Goal: Information Seeking & Learning: Learn about a topic

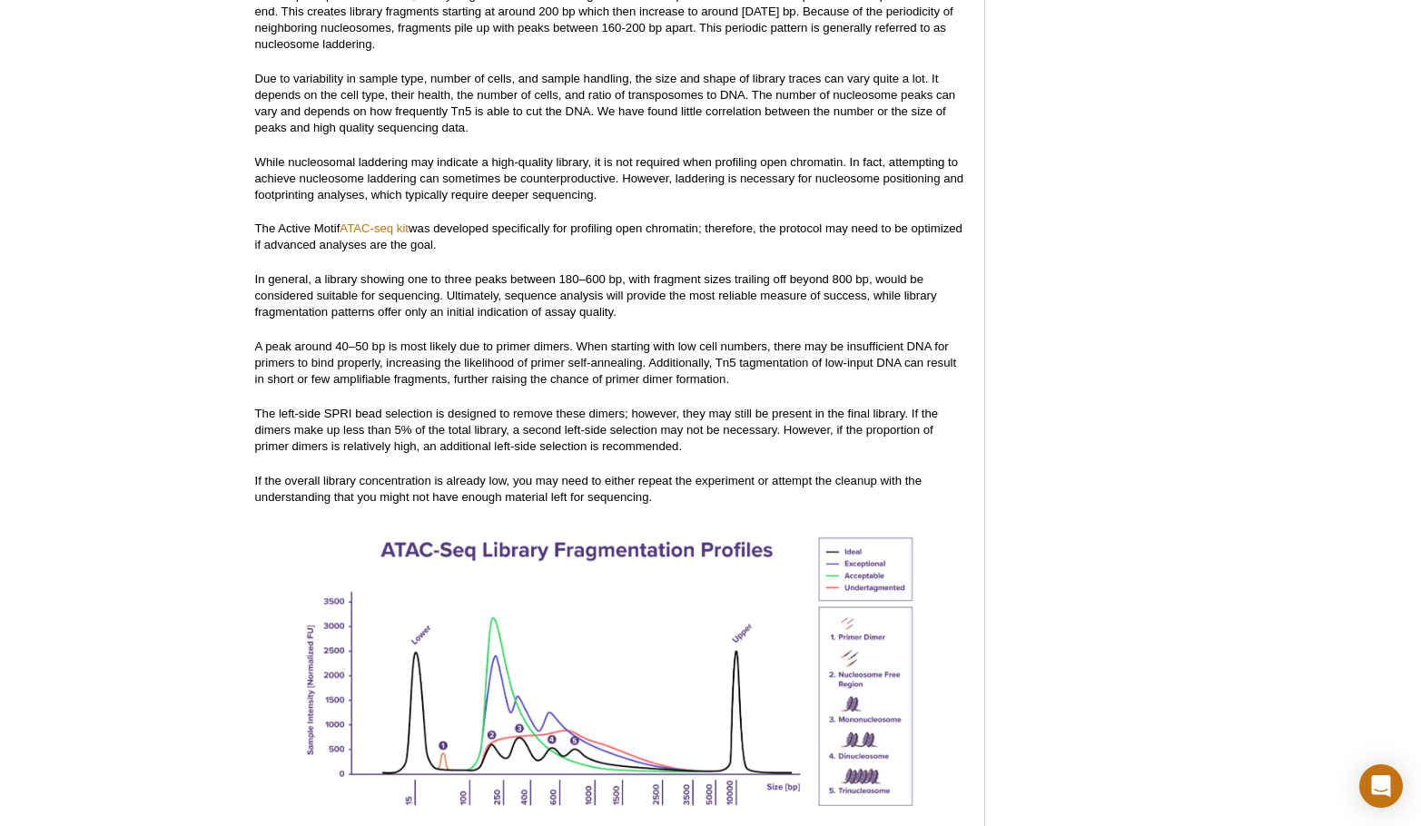
scroll to position [2333, 0]
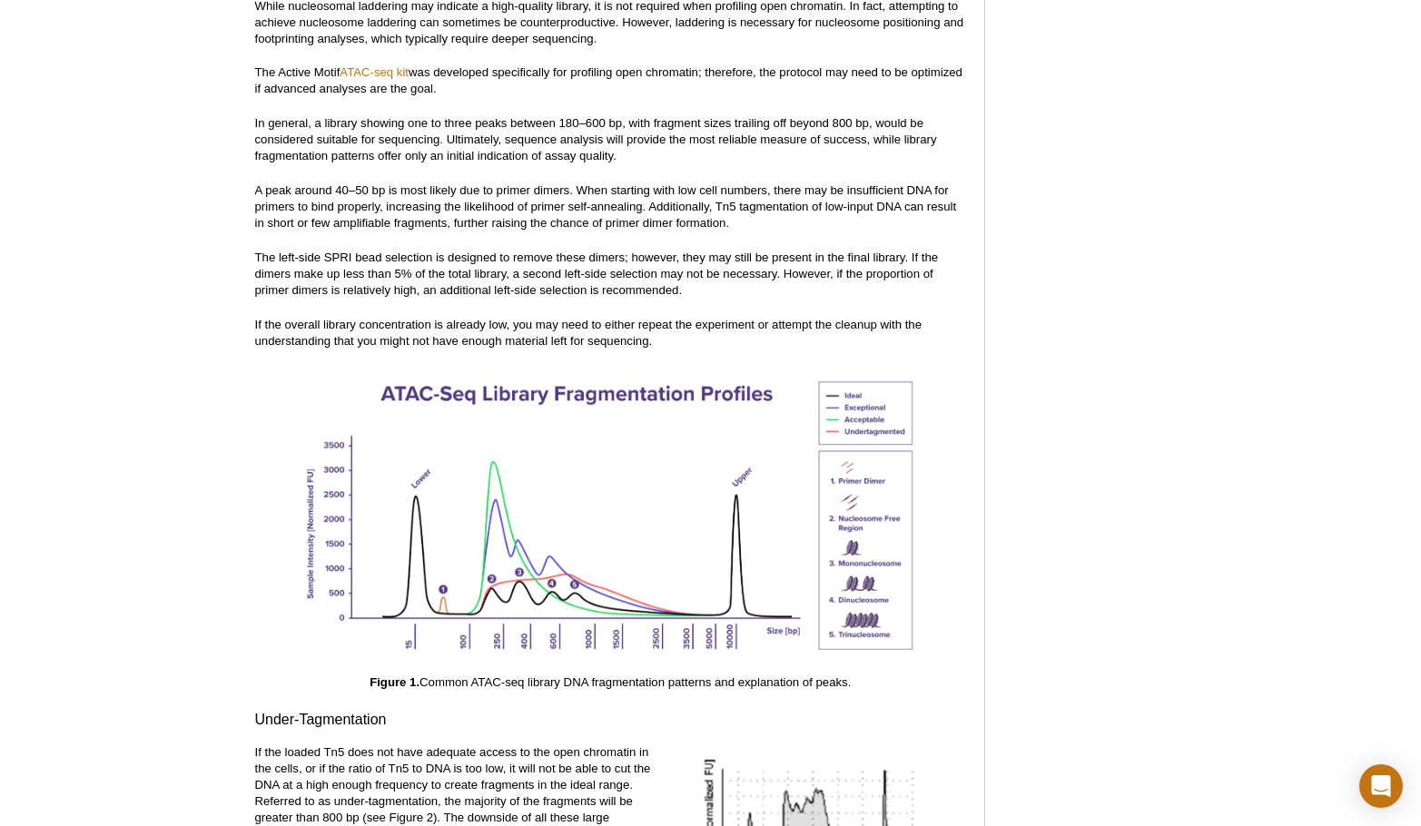
drag, startPoint x: 986, startPoint y: 430, endPoint x: 998, endPoint y: 450, distance: 23.2
drag, startPoint x: 576, startPoint y: 658, endPoint x: 824, endPoint y: 667, distance: 248.1
click at [824, 675] on p "Figure 1. Common ATAC-seq library DNA fragmentation patterns and explanation of…" at bounding box center [610, 683] width 711 height 16
click at [841, 675] on p "Figure 1. Common ATAC-seq library DNA fragmentation patterns and explanation of…" at bounding box center [610, 683] width 711 height 16
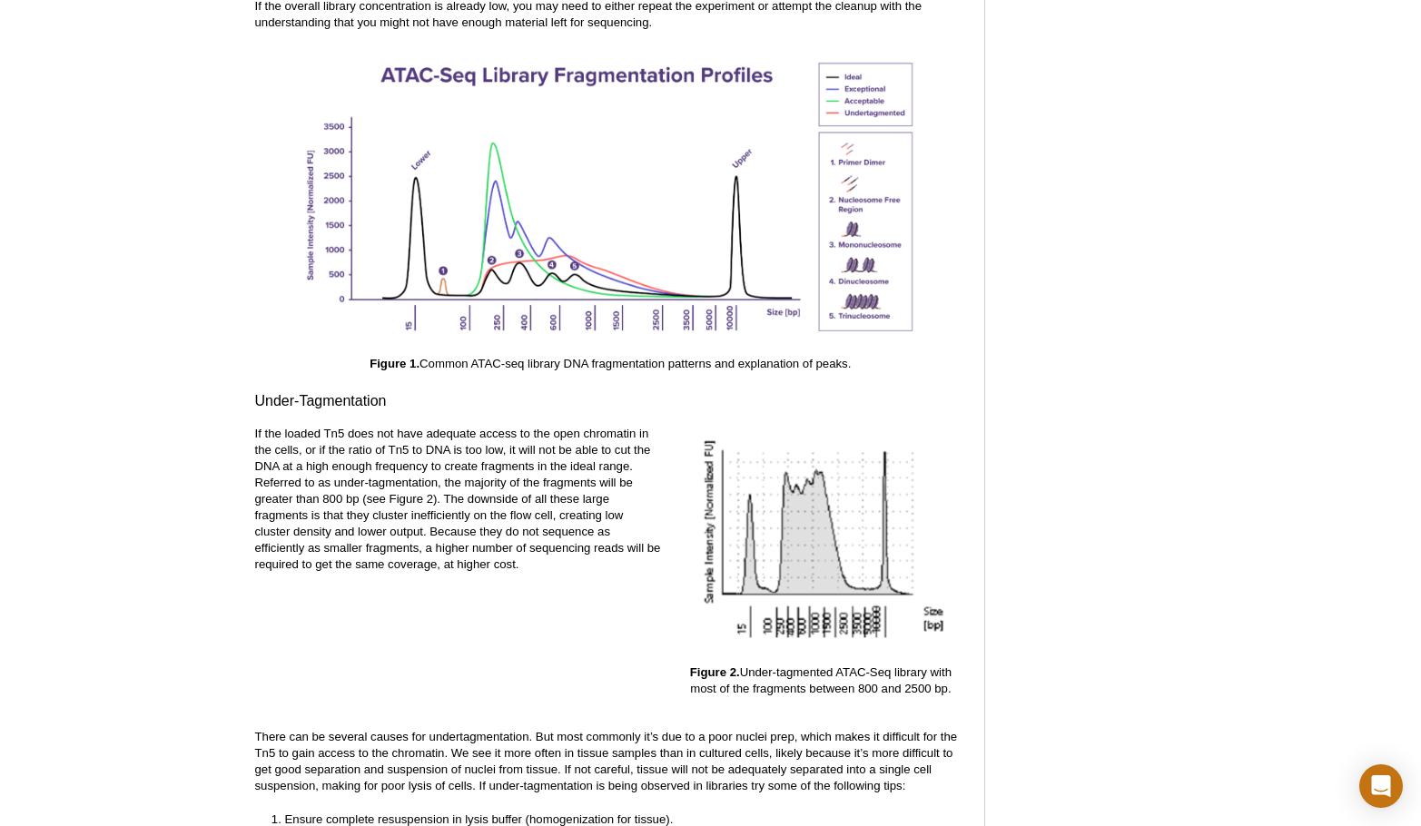
scroll to position [2696, 0]
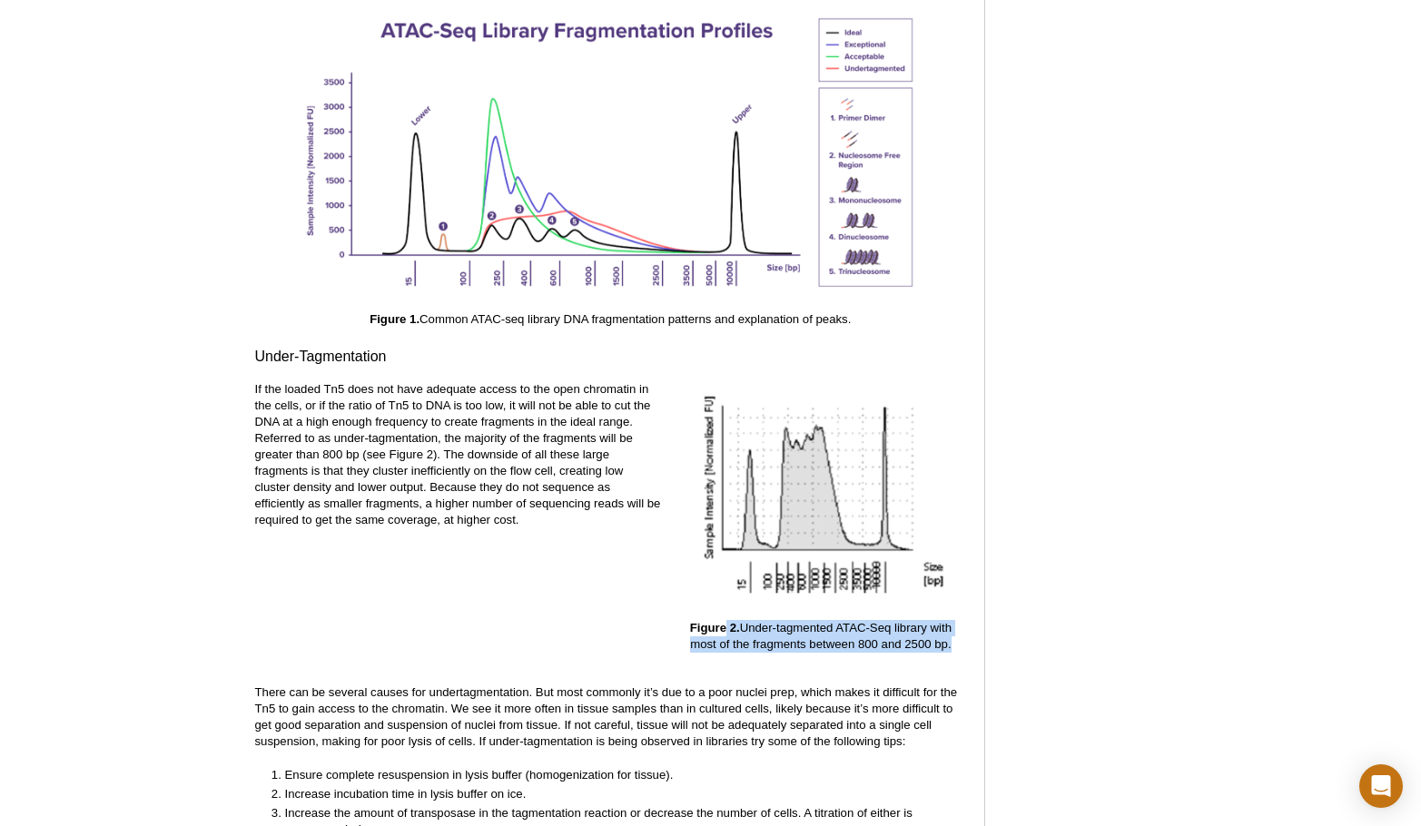
drag, startPoint x: 727, startPoint y: 615, endPoint x: 946, endPoint y: 627, distance: 219.2
click at [946, 627] on p "Figure 2. Under-tagmented ATAC-Seq library with most of the fragments between 8…" at bounding box center [821, 636] width 291 height 33
drag, startPoint x: 947, startPoint y: 628, endPoint x: 788, endPoint y: 610, distance: 160.0
click at [788, 620] on p "Figure 2. Under-tagmented ATAC-Seq library with most of the fragments between 8…" at bounding box center [821, 636] width 291 height 33
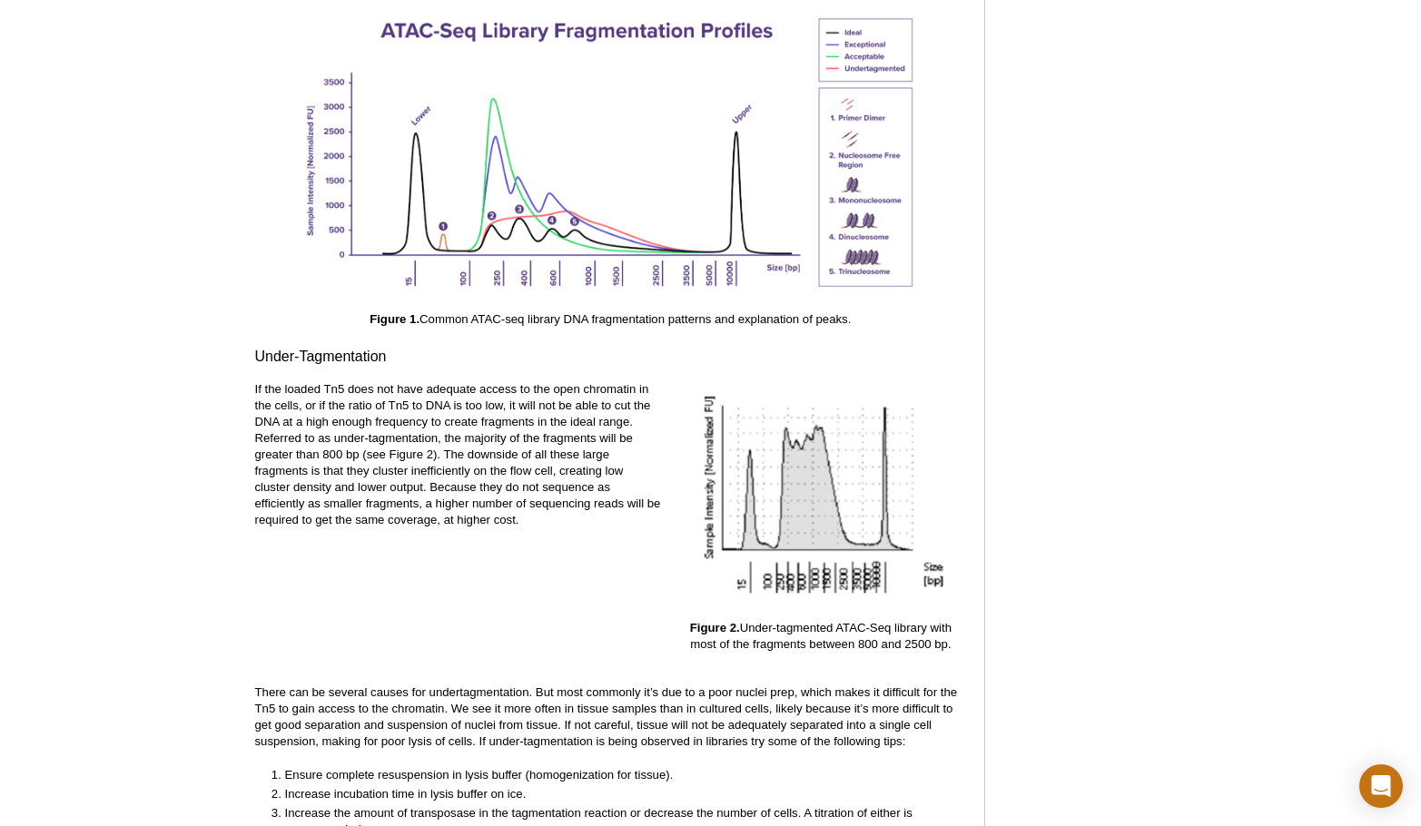
click at [797, 620] on p "Figure 2. Under-tagmented ATAC-Seq library with most of the fragments between 8…" at bounding box center [821, 636] width 291 height 33
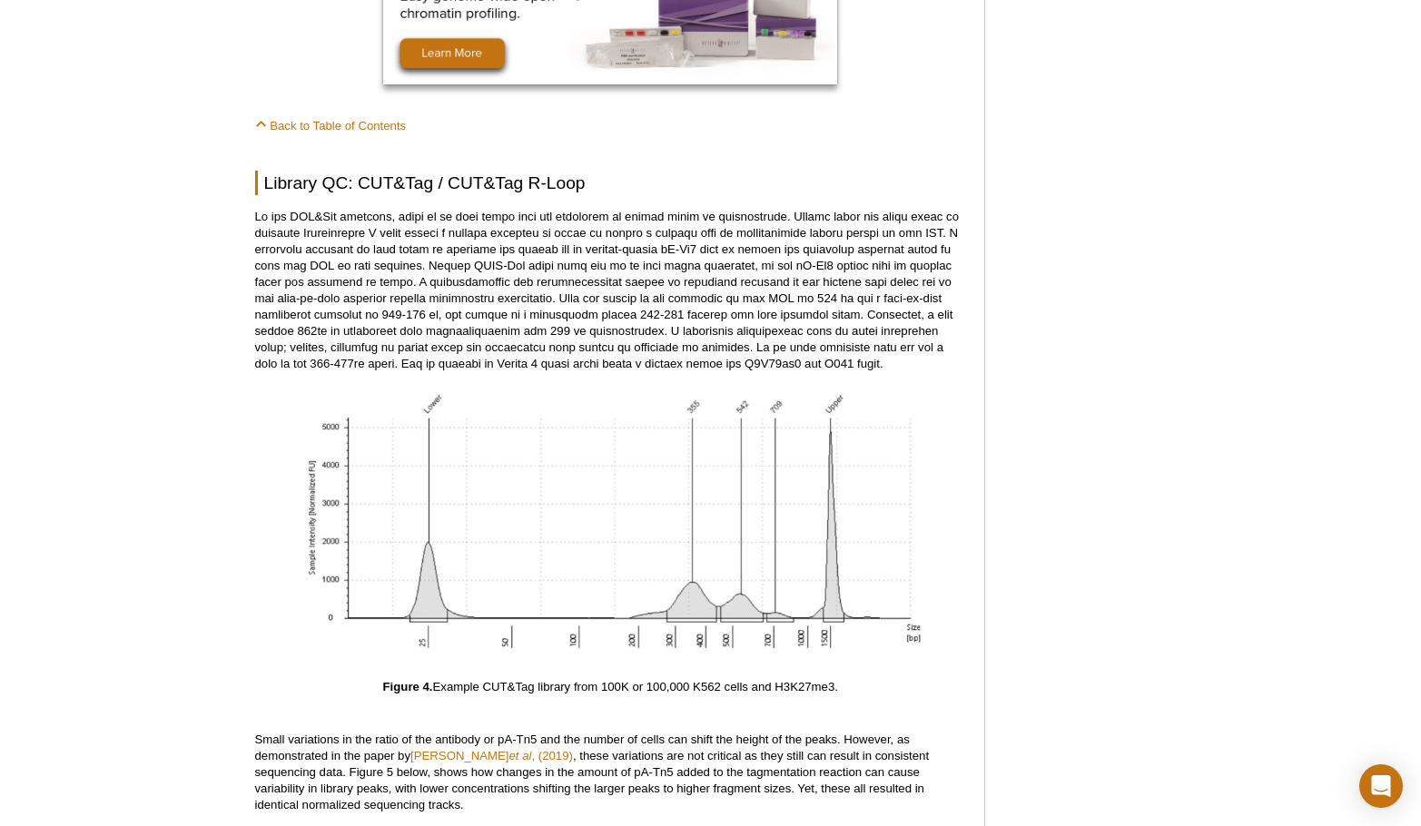
scroll to position [5239, 0]
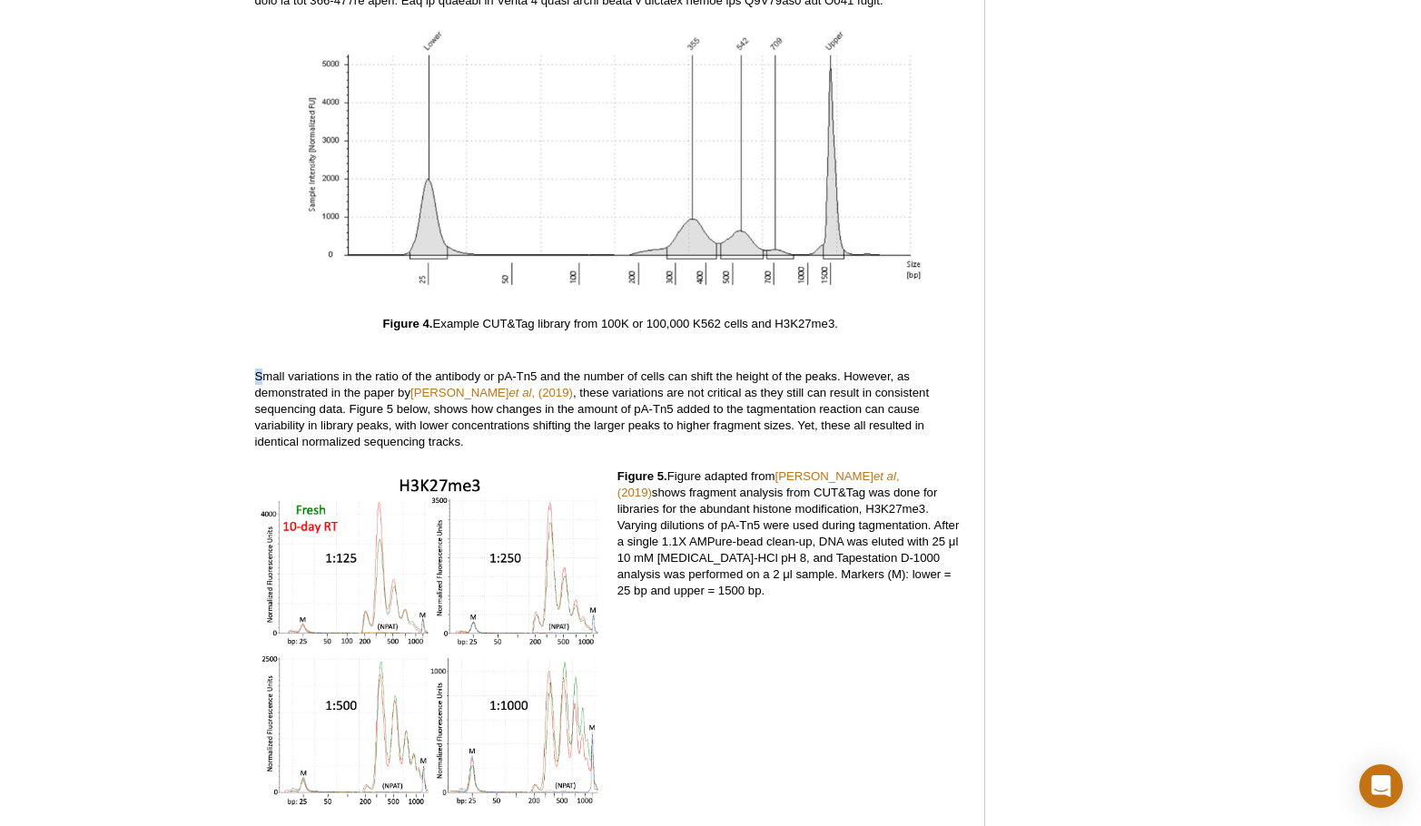
drag, startPoint x: 257, startPoint y: 359, endPoint x: 441, endPoint y: 410, distance: 191.2
click at [263, 369] on p "Small variations in the ratio of the antibody or pA-Tn5 and the number of cells…" at bounding box center [610, 410] width 711 height 82
click at [878, 619] on div "Figure 5. Figure adapted from [PERSON_NAME] et al , (2019) shows fragment analy…" at bounding box center [792, 656] width 349 height 375
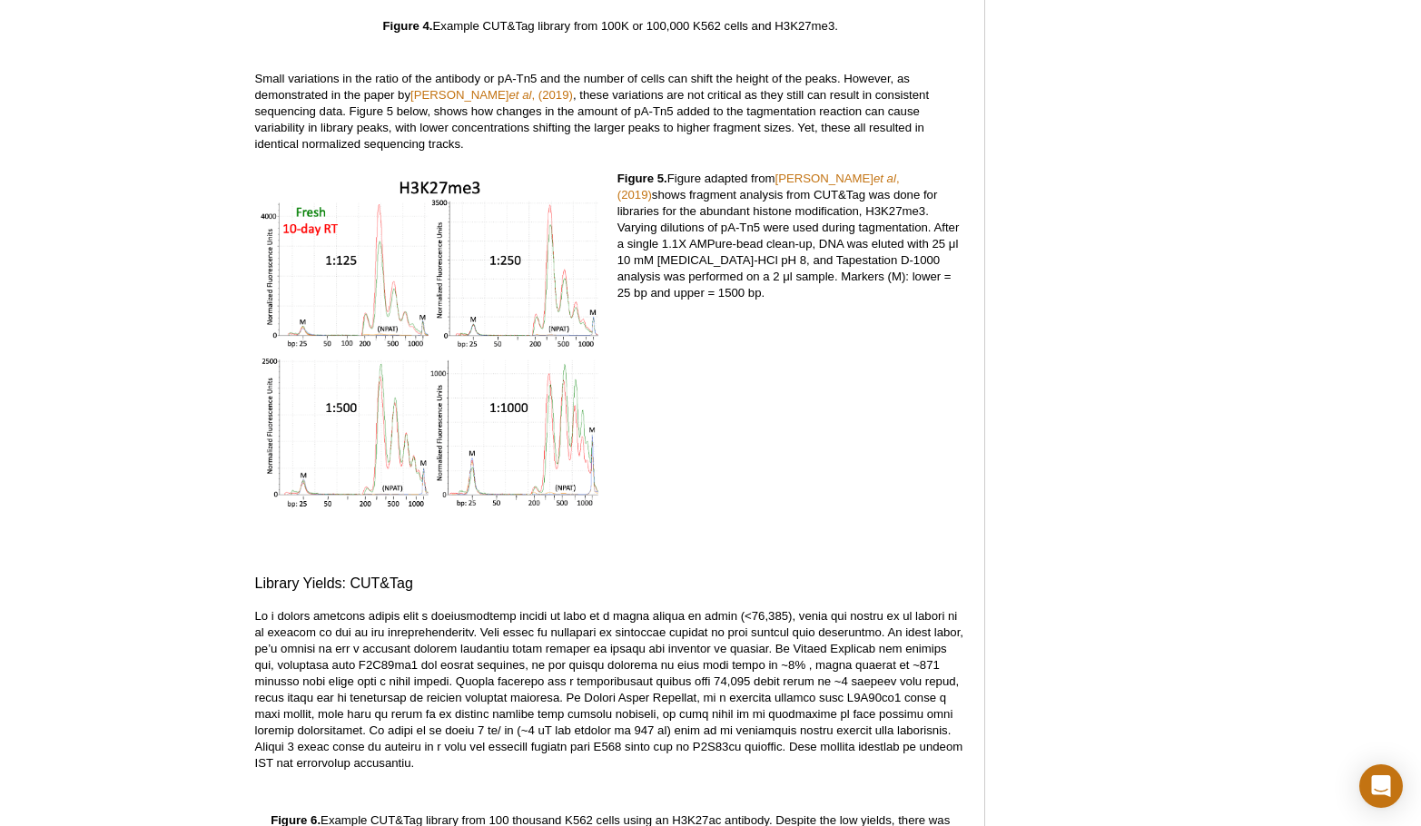
scroll to position [5966, 0]
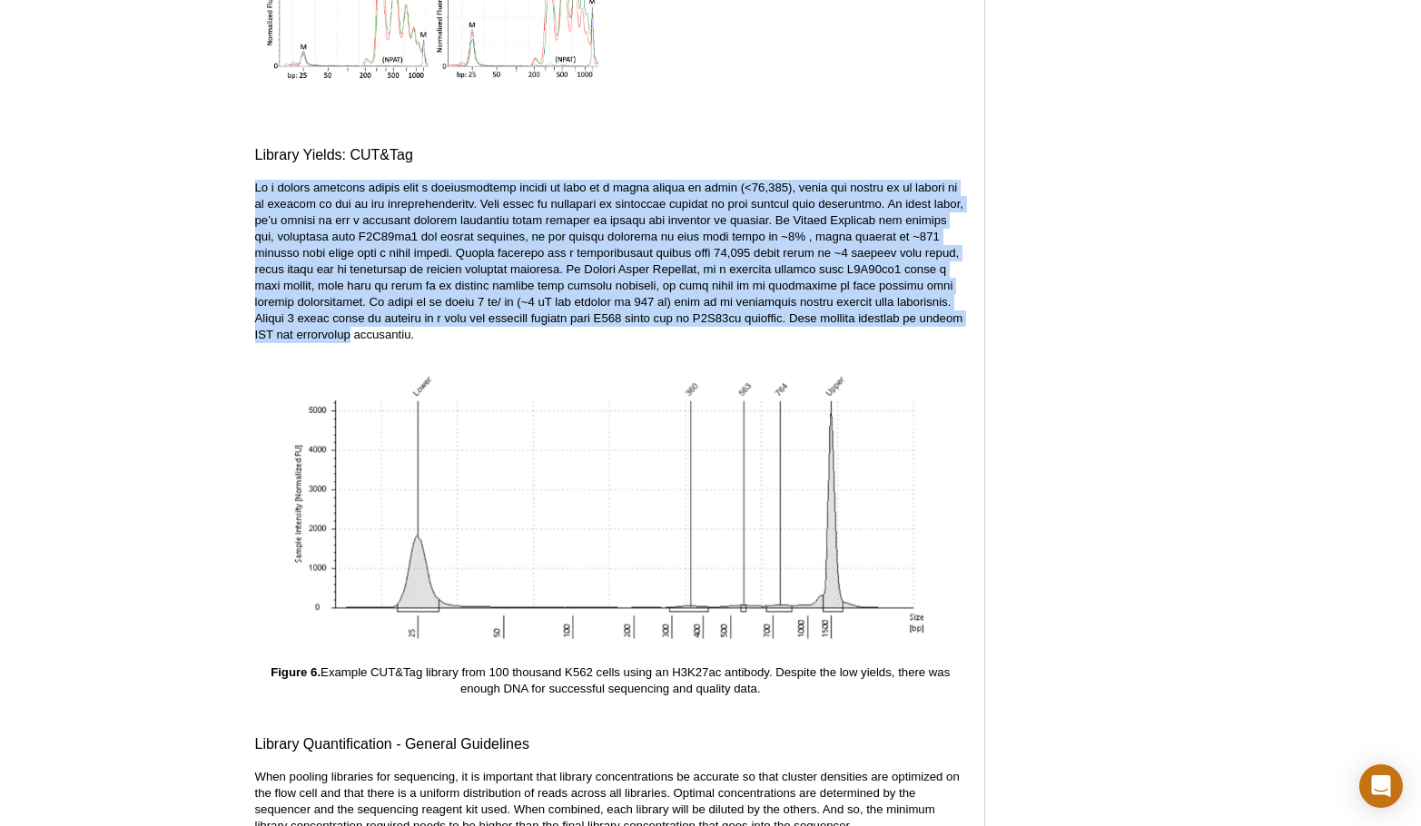
drag, startPoint x: 224, startPoint y: 162, endPoint x: 986, endPoint y: 304, distance: 775.2
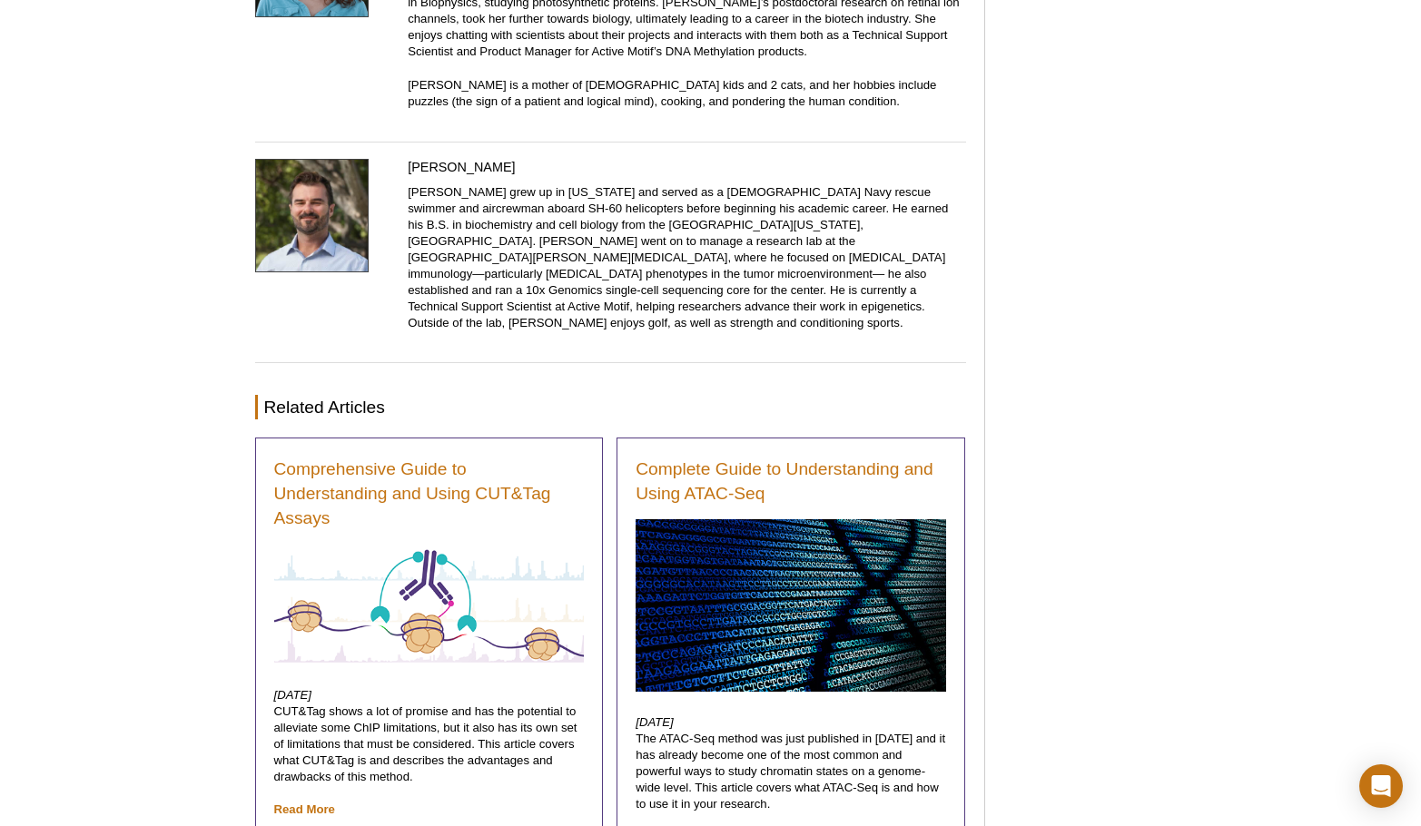
scroll to position [10506, 0]
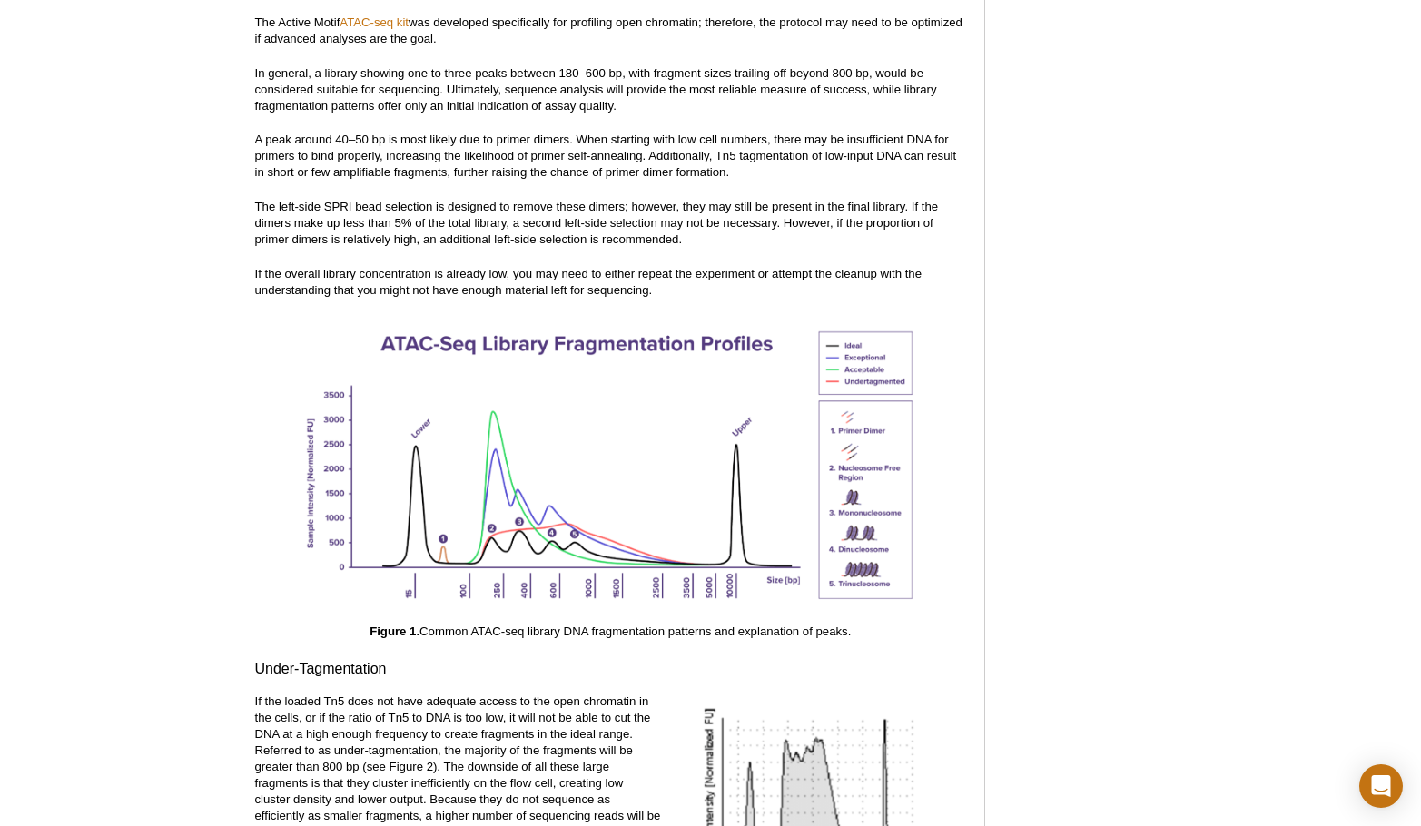
scroll to position [2379, 0]
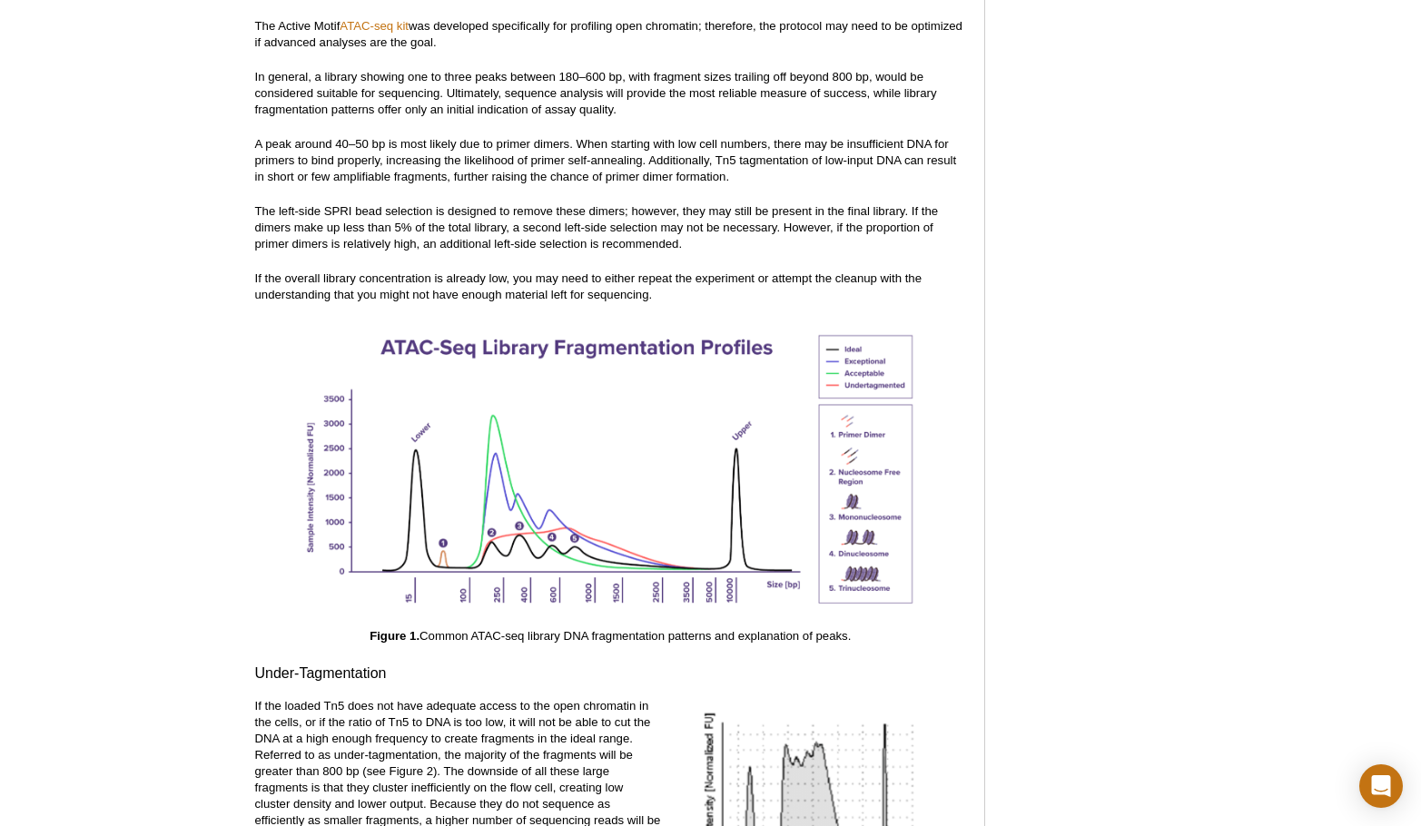
click at [959, 571] on div "Figure 1. Common ATAC-seq library DNA fragmentation patterns and explanation of…" at bounding box center [610, 483] width 711 height 324
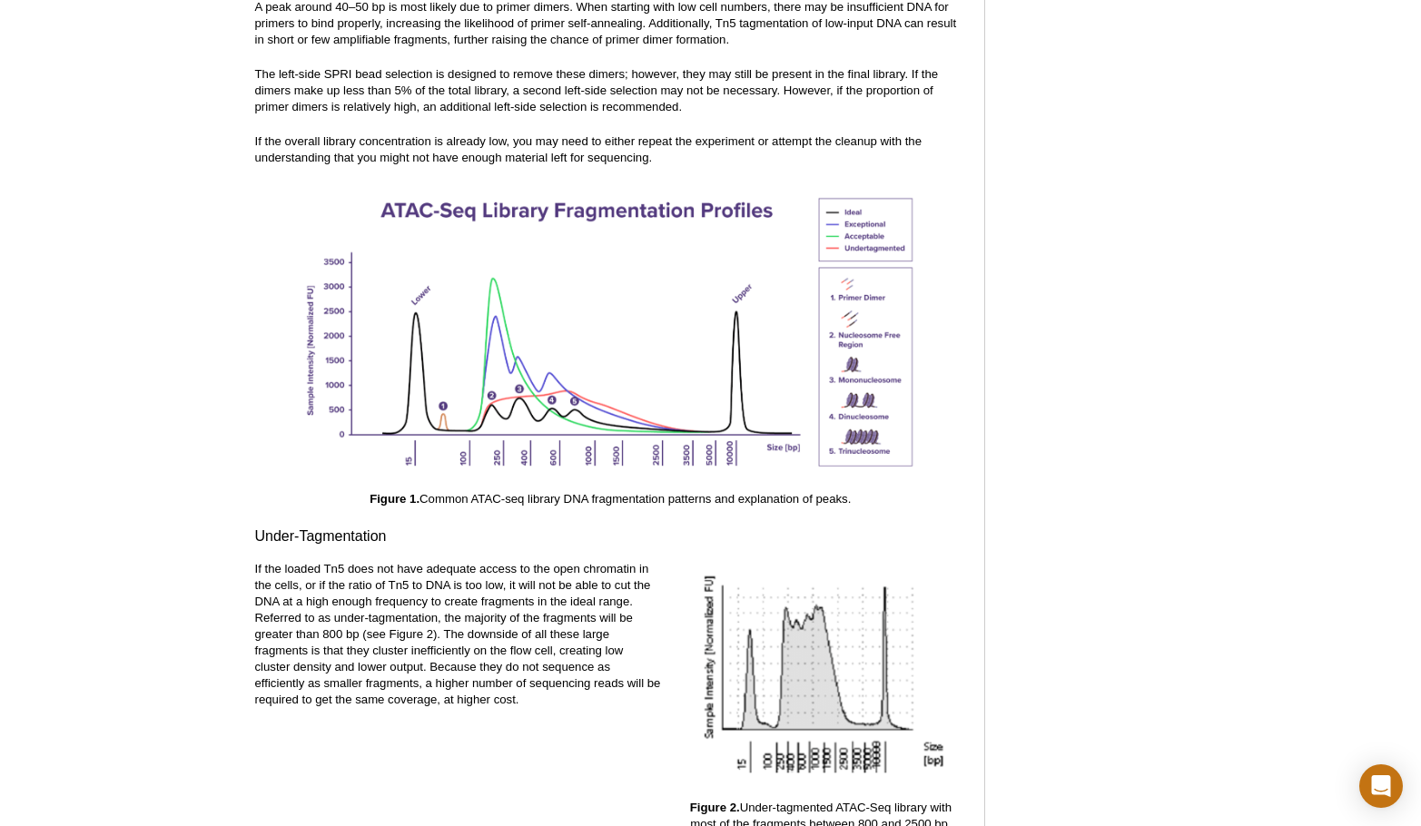
scroll to position [2561, 0]
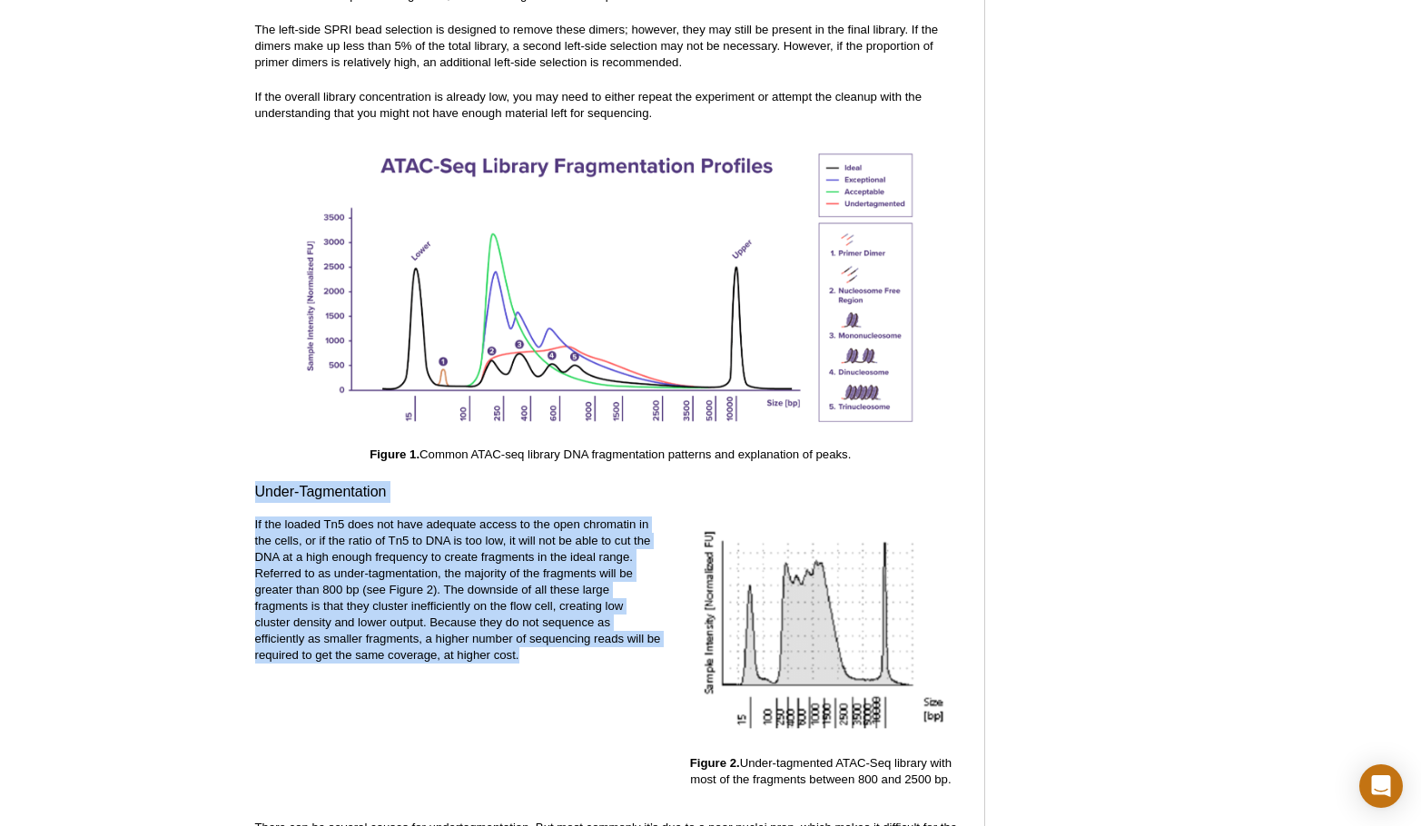
drag, startPoint x: 259, startPoint y: 451, endPoint x: 569, endPoint y: 643, distance: 364.2
click at [569, 643] on p "If the loaded Tn5 does not have adequate access to the open chromatin in the ce…" at bounding box center [458, 590] width 407 height 147
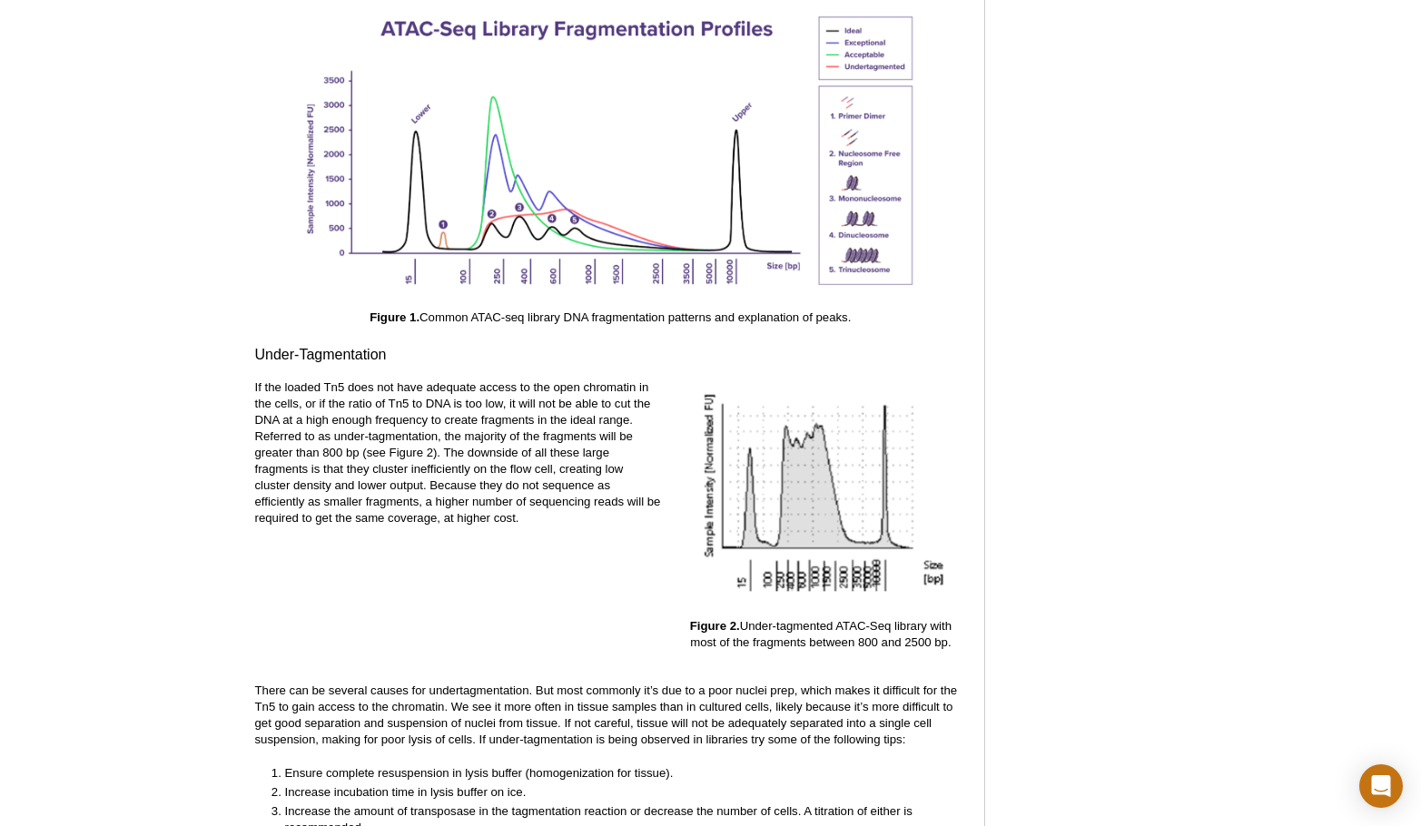
scroll to position [2743, 0]
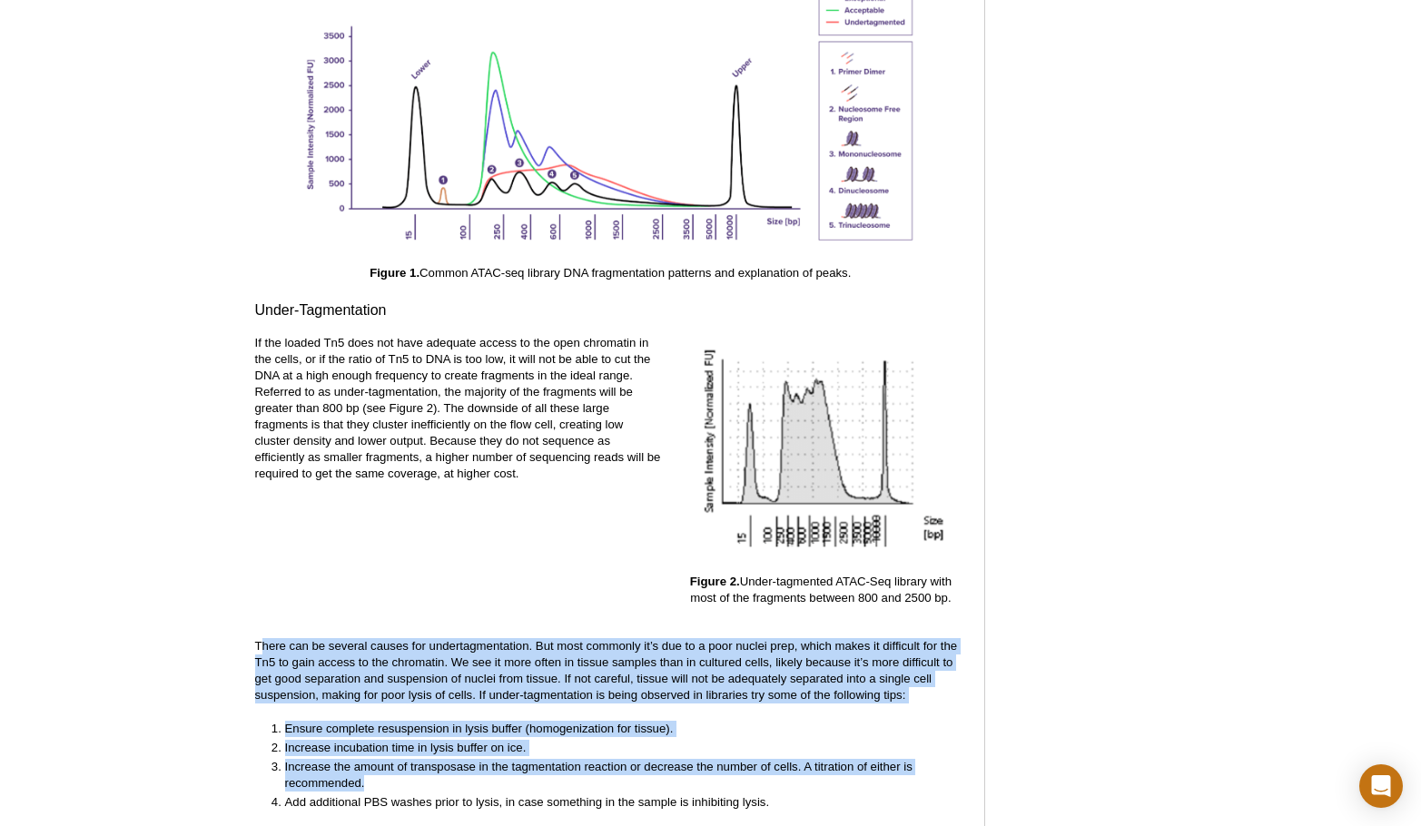
drag, startPoint x: 263, startPoint y: 628, endPoint x: 563, endPoint y: 766, distance: 330.0
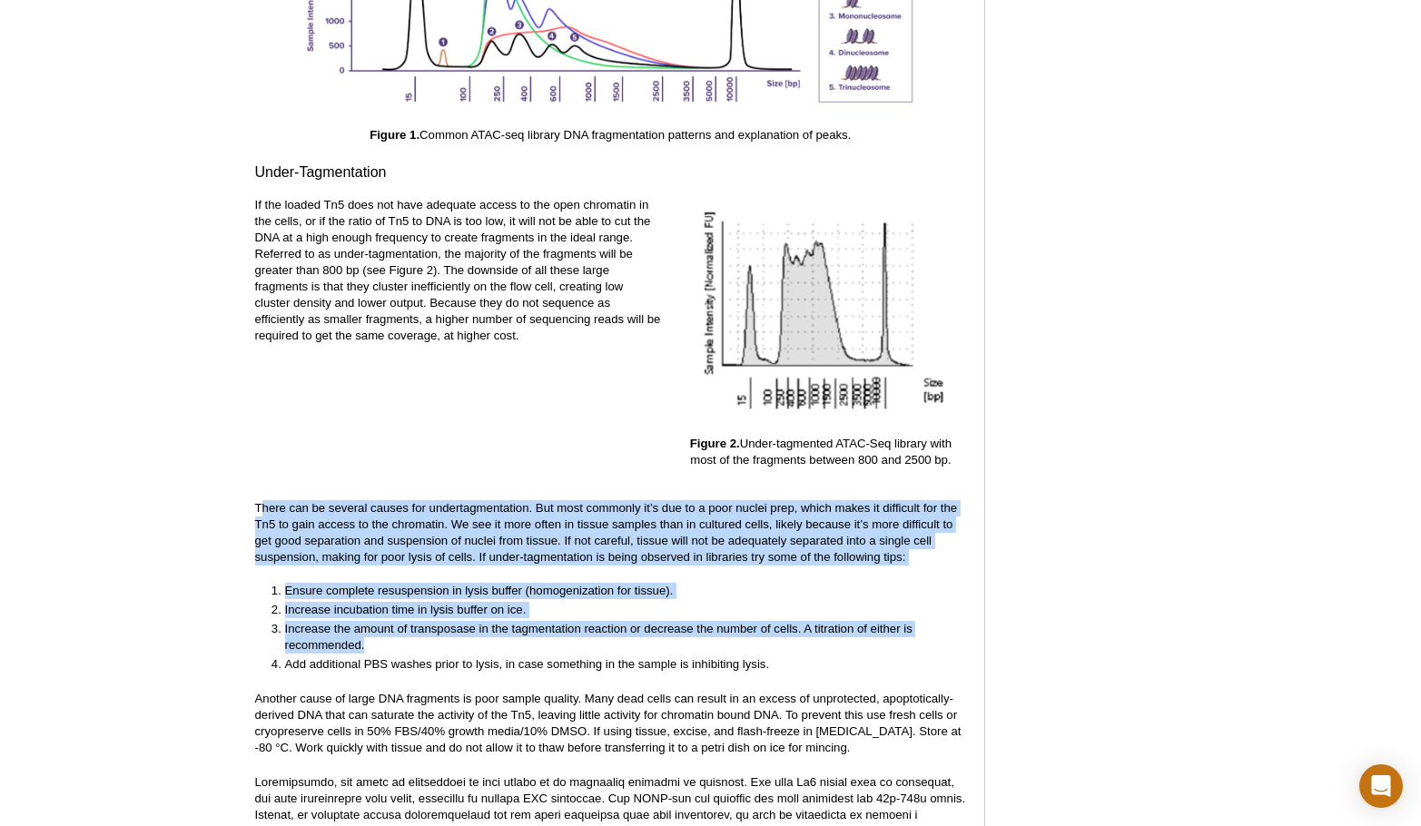
scroll to position [2924, 0]
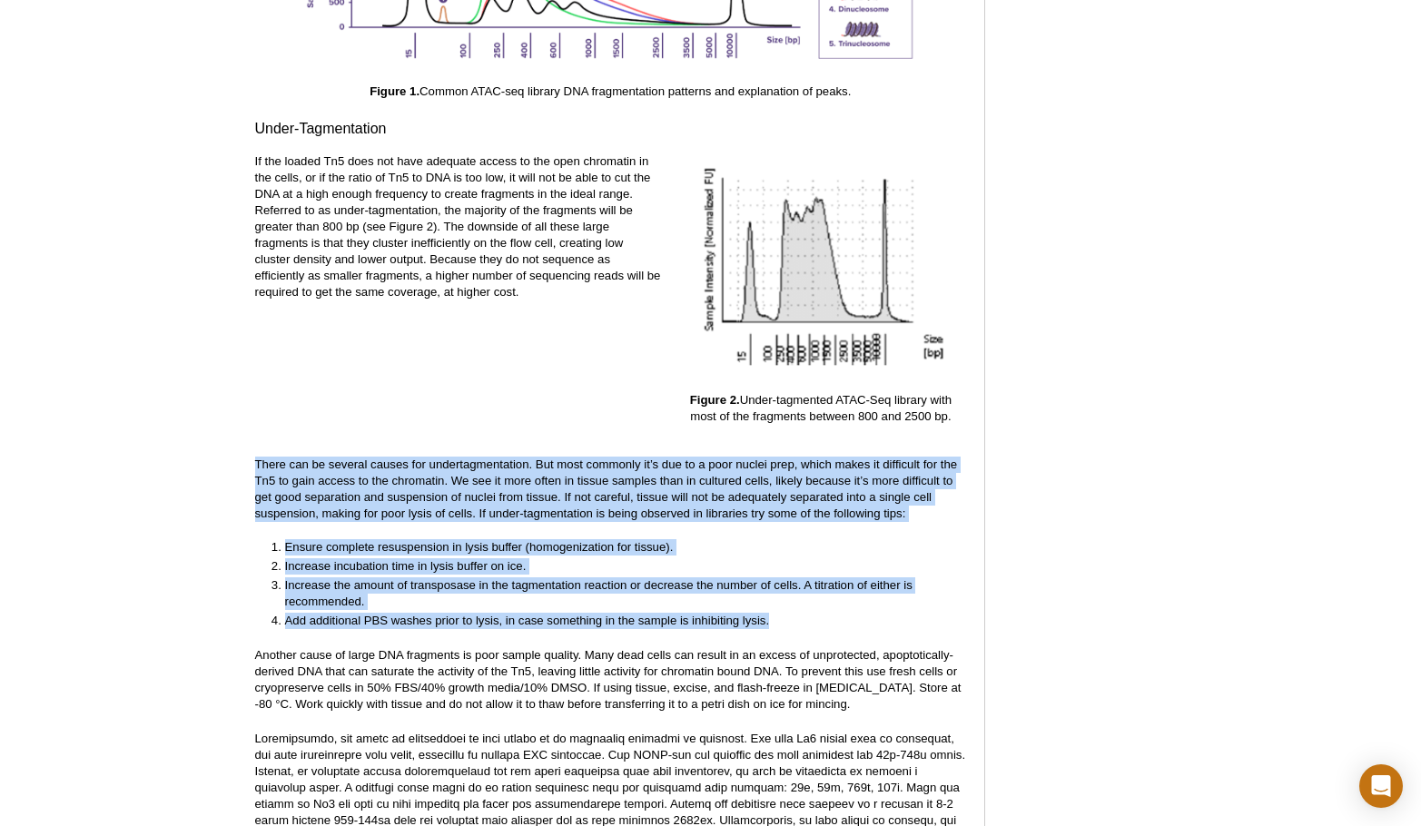
drag, startPoint x: 781, startPoint y: 609, endPoint x: 247, endPoint y: 558, distance: 536.5
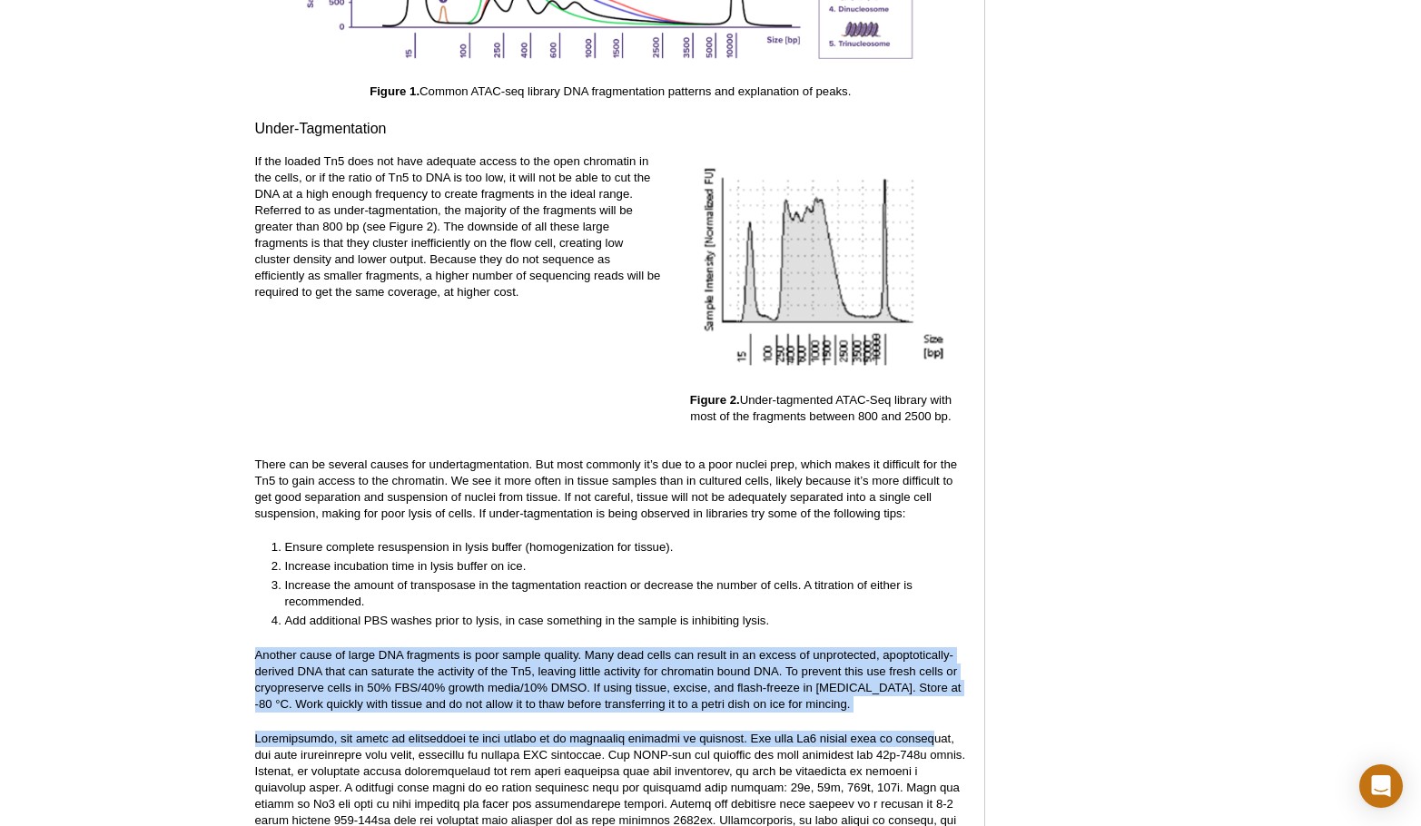
drag, startPoint x: 246, startPoint y: 629, endPoint x: 913, endPoint y: 710, distance: 671.5
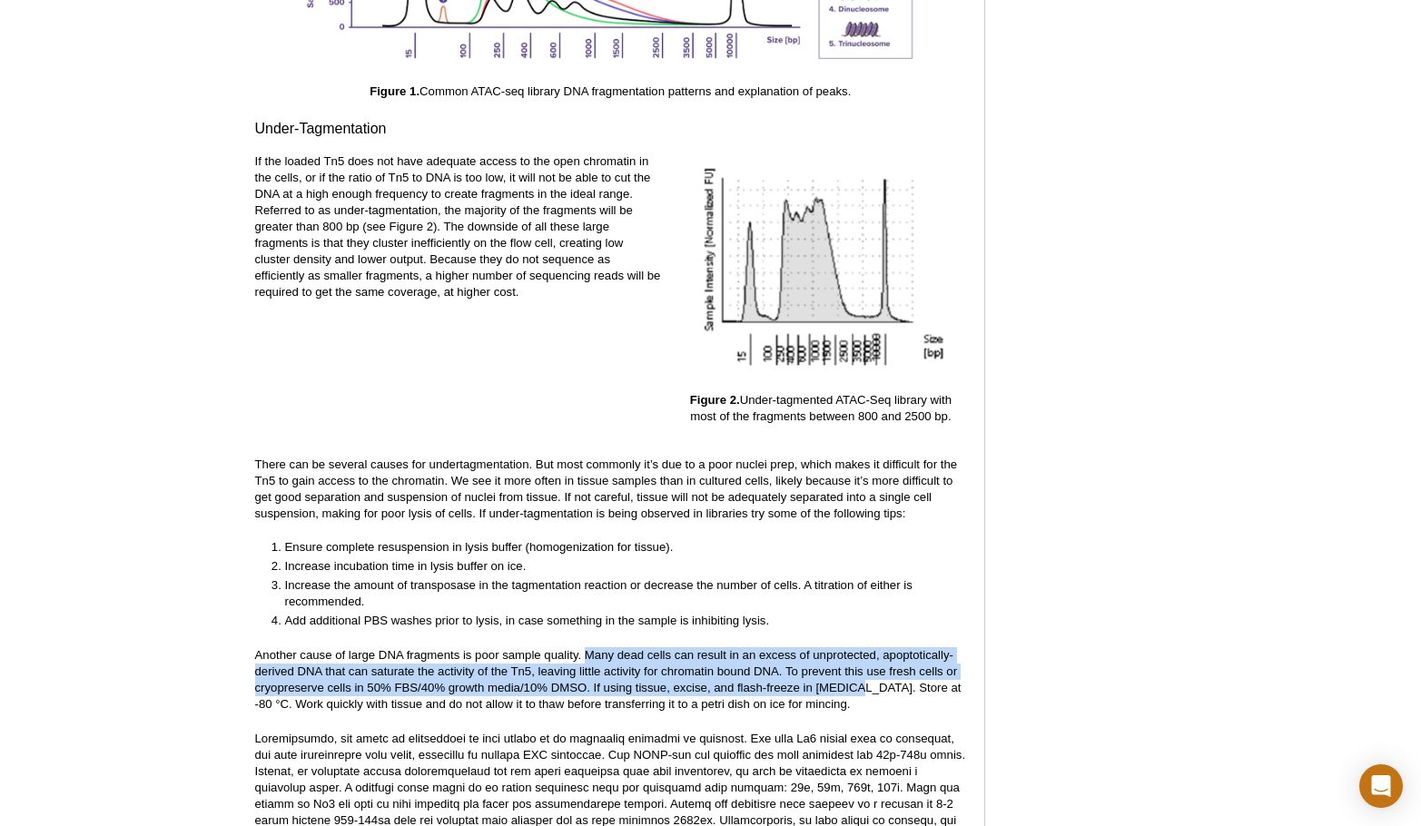
drag, startPoint x: 847, startPoint y: 678, endPoint x: 588, endPoint y: 624, distance: 264.5
click at [636, 658] on p "Another cause of large DNA fragments is poor sample quality. Many dead cells ca…" at bounding box center [610, 680] width 711 height 65
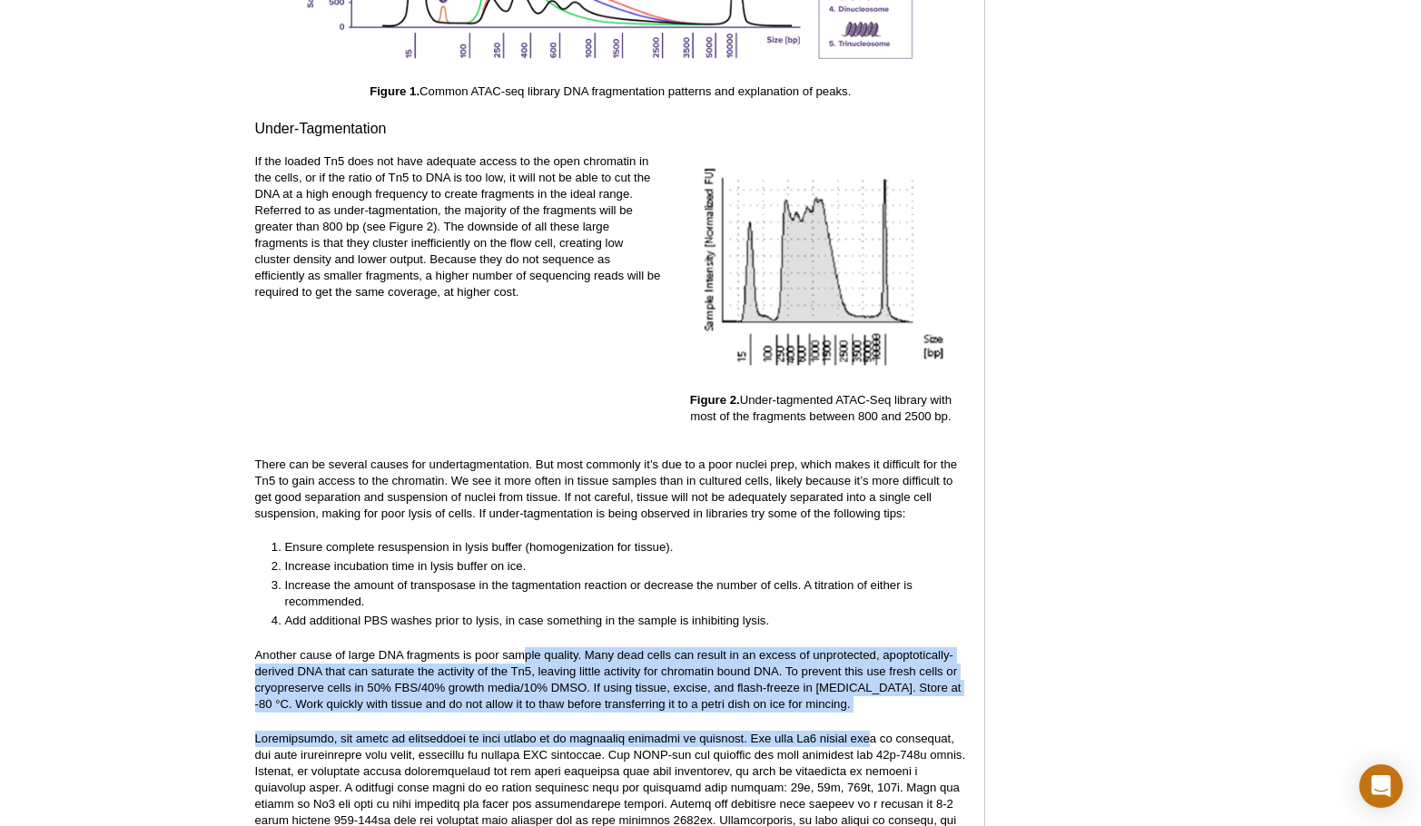
drag, startPoint x: 528, startPoint y: 635, endPoint x: 860, endPoint y: 698, distance: 338.4
click at [876, 695] on p "Another cause of large DNA fragments is poor sample quality. Many dead cells ca…" at bounding box center [610, 680] width 711 height 65
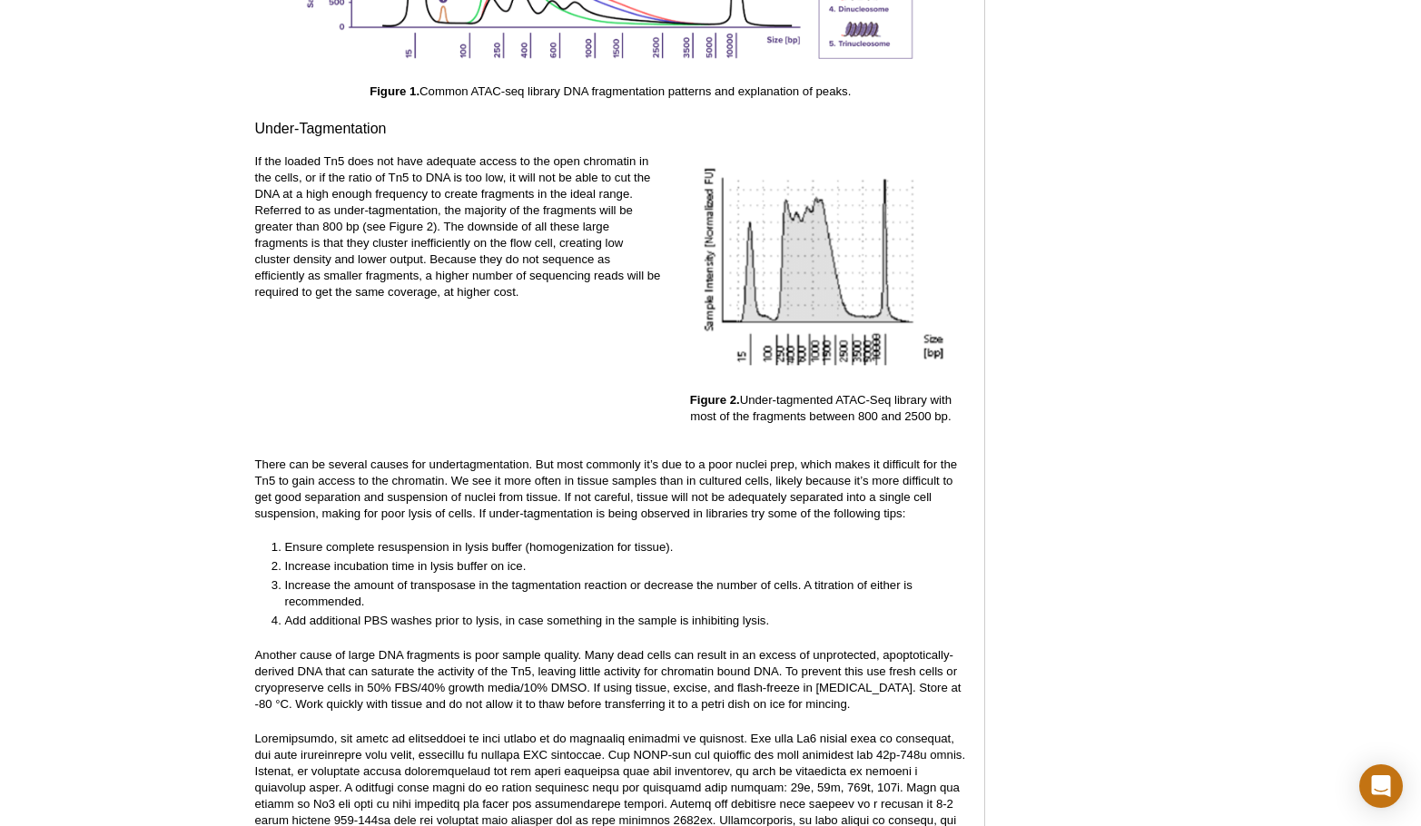
drag, startPoint x: 869, startPoint y: 690, endPoint x: 447, endPoint y: 650, distance: 424.2
click at [447, 650] on p "Another cause of large DNA fragments is poor sample quality. Many dead cells ca…" at bounding box center [610, 680] width 711 height 65
drag, startPoint x: 460, startPoint y: 647, endPoint x: 914, endPoint y: 687, distance: 454.9
click at [914, 687] on p "Another cause of large DNA fragments is poor sample quality. Many dead cells ca…" at bounding box center [610, 680] width 711 height 65
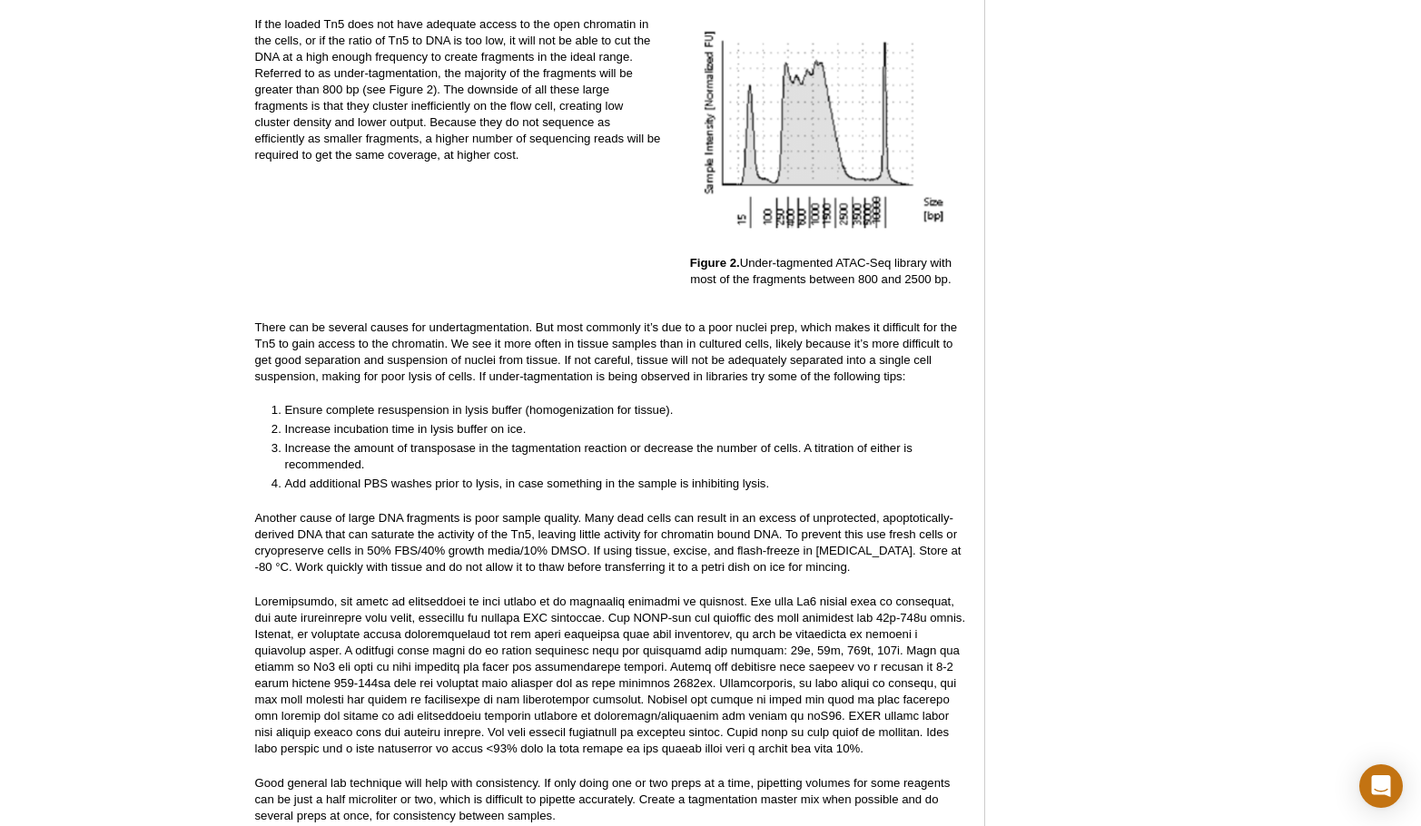
scroll to position [3106, 0]
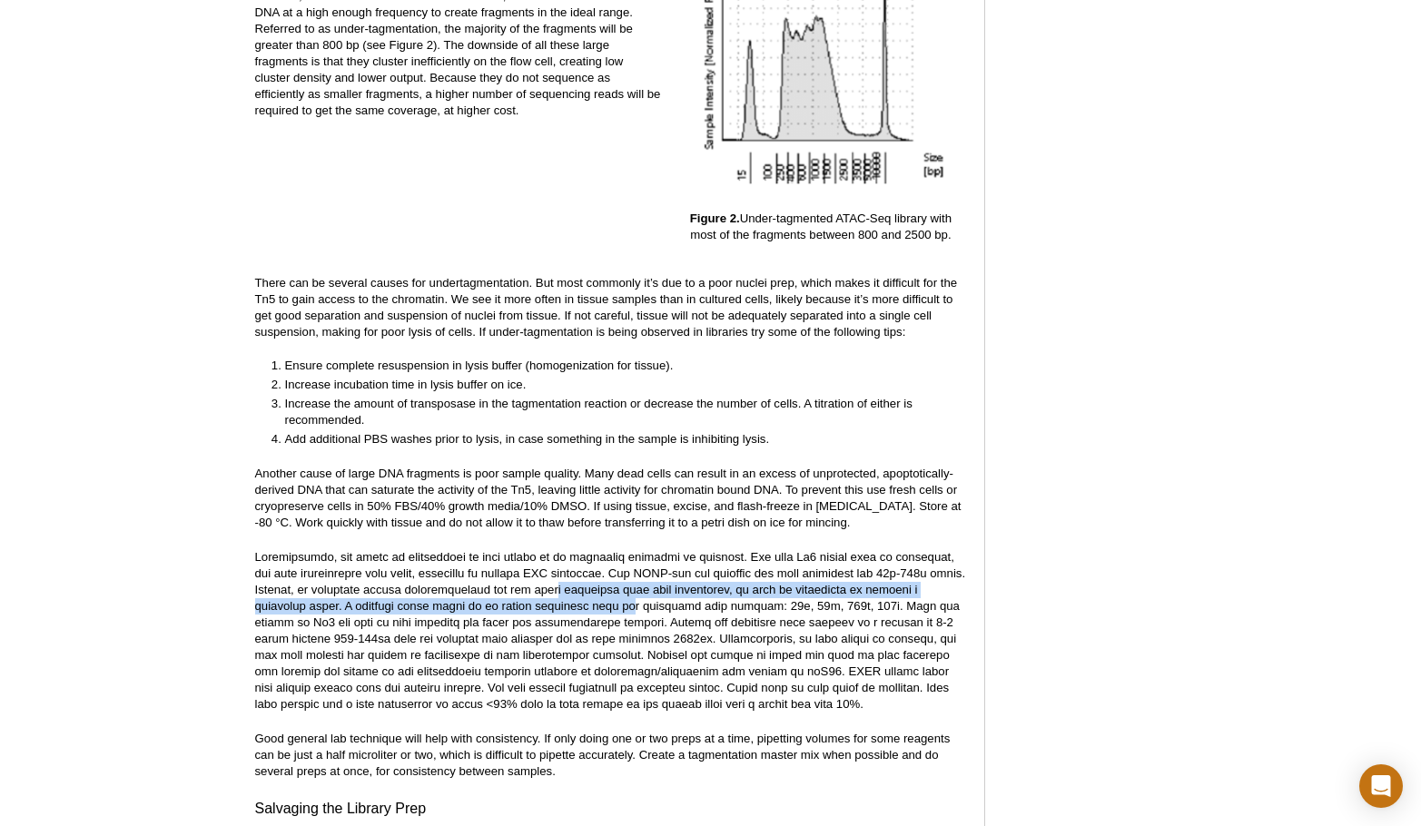
drag, startPoint x: 555, startPoint y: 580, endPoint x: 550, endPoint y: 604, distance: 24.0
click at [553, 587] on p at bounding box center [610, 630] width 711 height 163
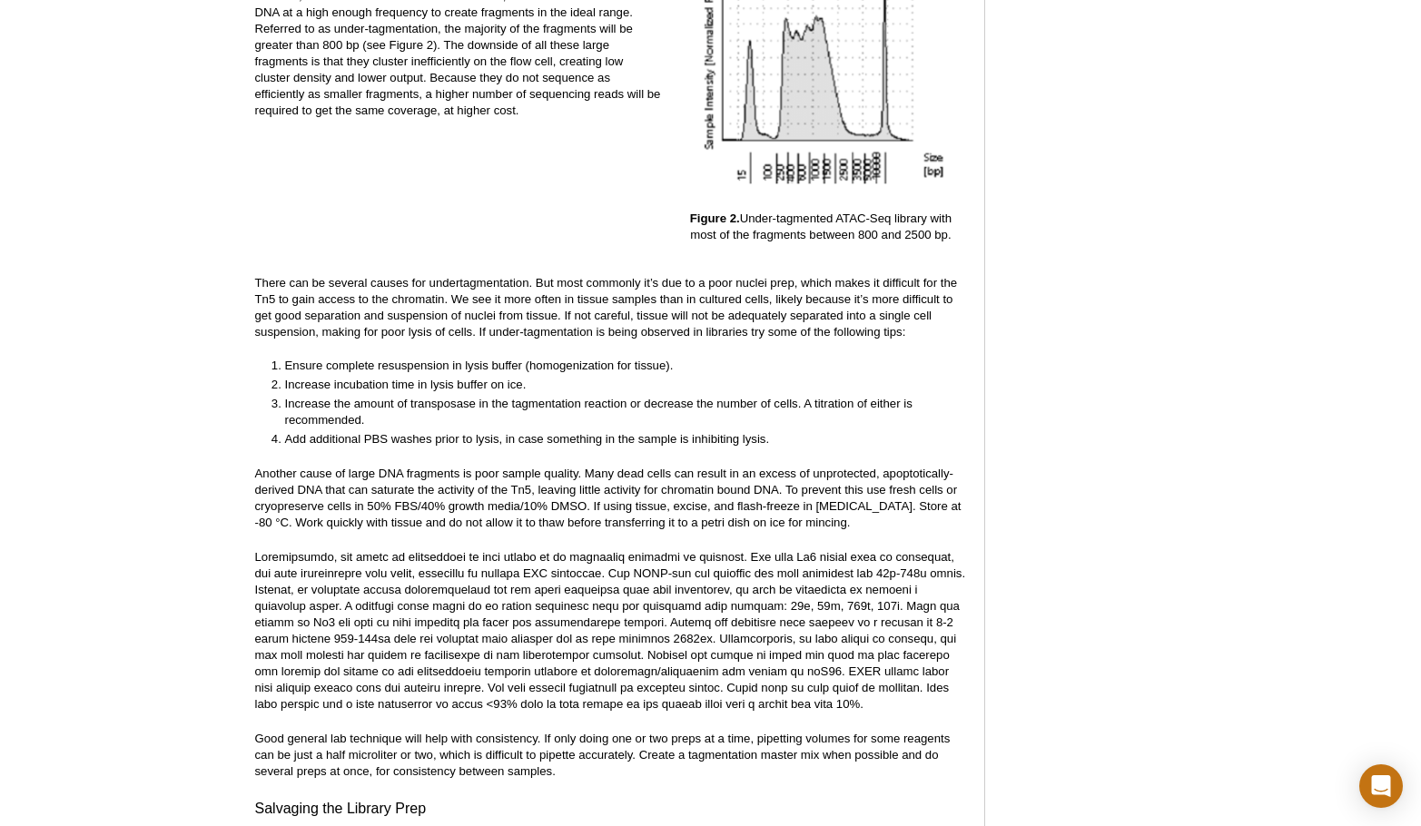
click at [529, 662] on p at bounding box center [610, 630] width 711 height 163
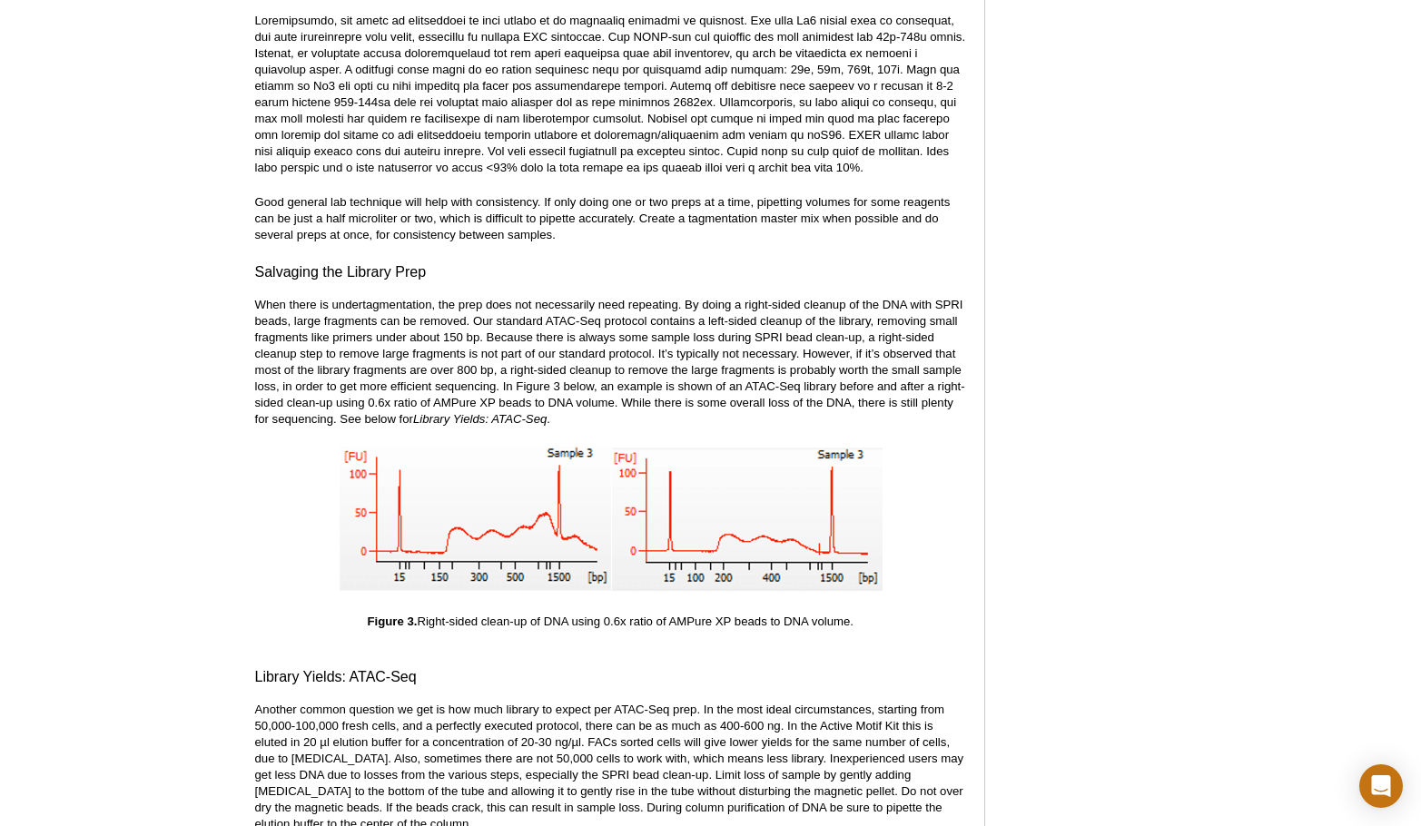
scroll to position [3651, 0]
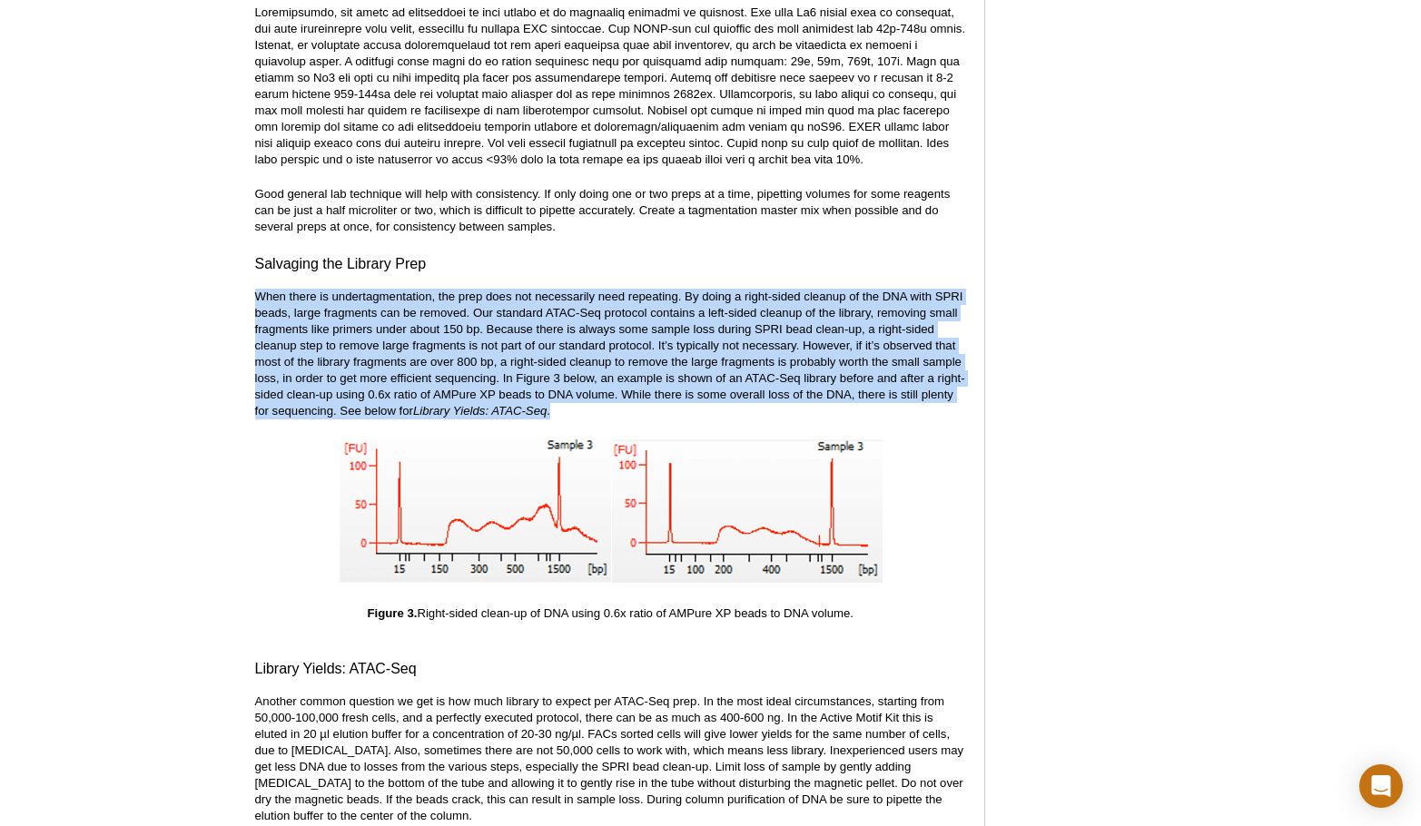
drag, startPoint x: 234, startPoint y: 280, endPoint x: 965, endPoint y: 390, distance: 739.3
click at [635, 395] on p "When there is undertagmentation, the prep does not necessarily need repeating. …" at bounding box center [610, 354] width 711 height 131
drag, startPoint x: 641, startPoint y: 399, endPoint x: 242, endPoint y: 275, distance: 418.2
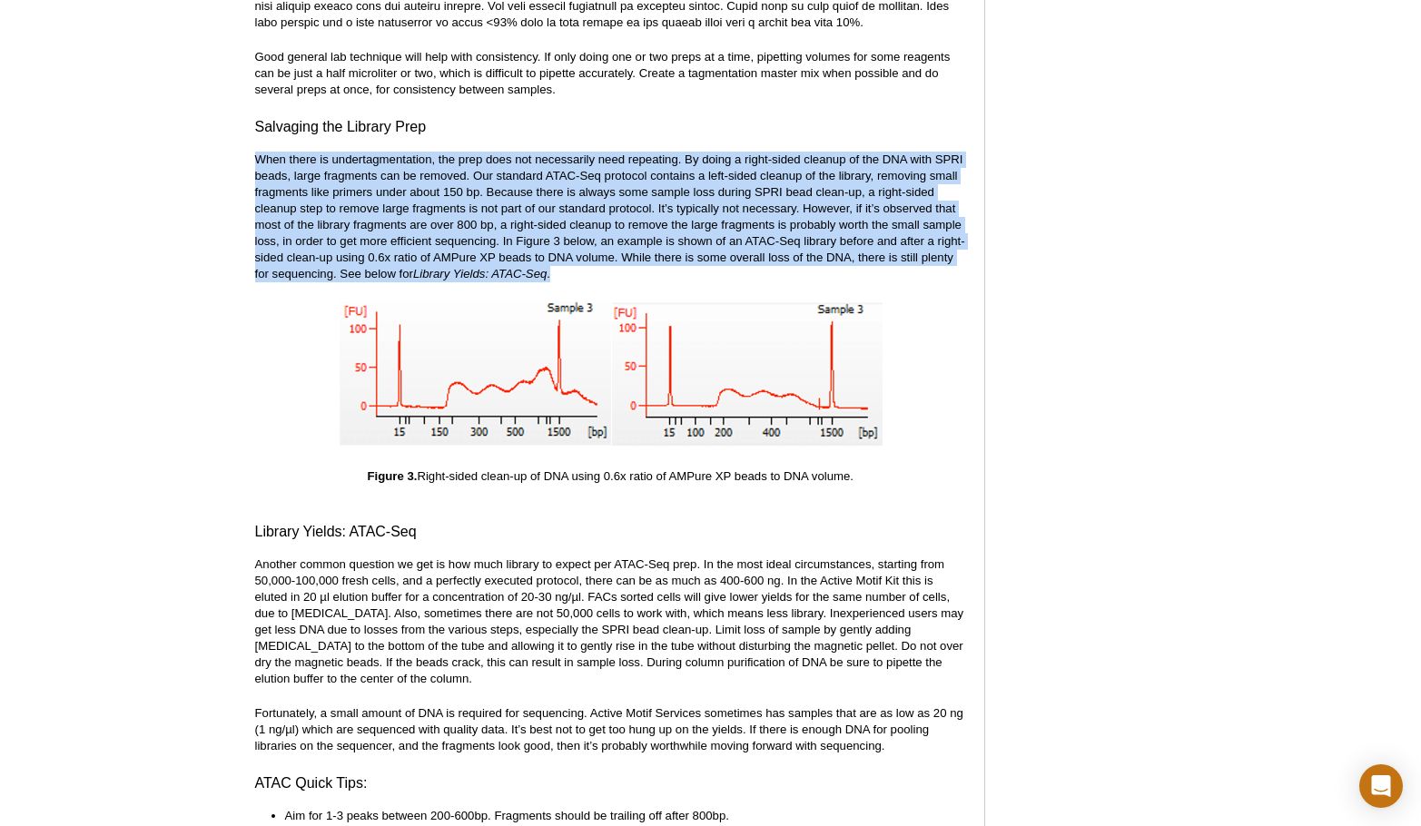
scroll to position [3832, 0]
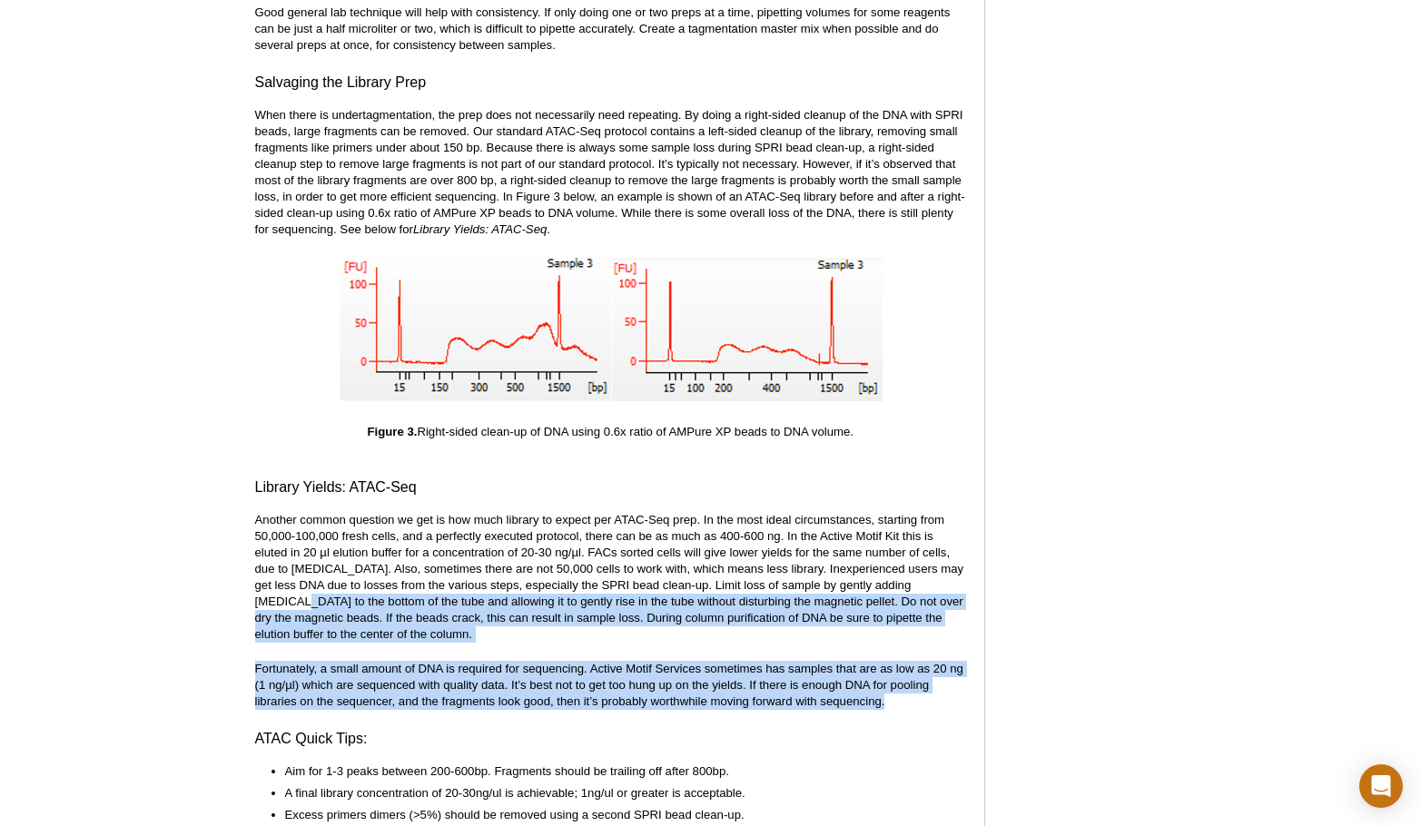
drag, startPoint x: 258, startPoint y: 592, endPoint x: 955, endPoint y: 688, distance: 704.1
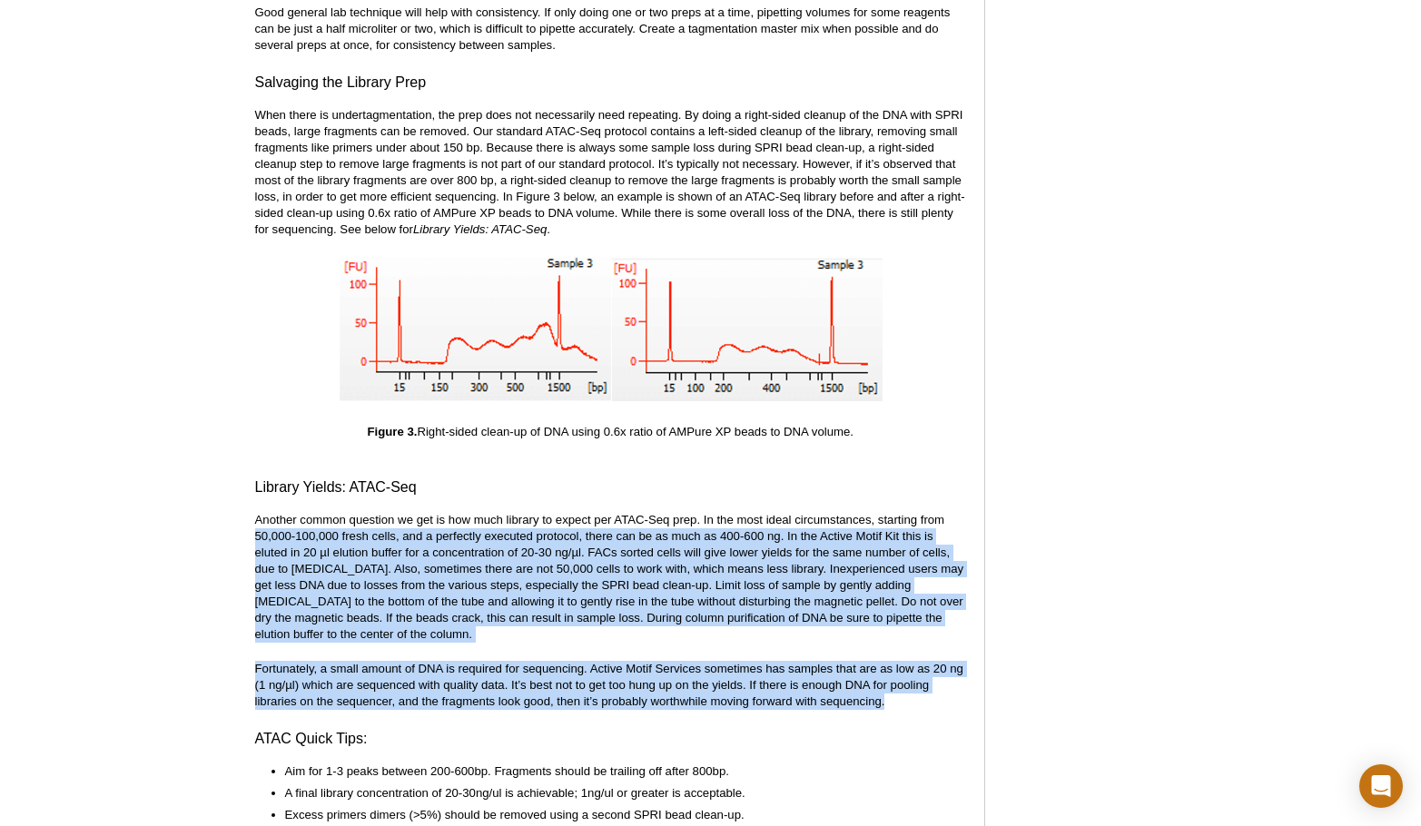
drag, startPoint x: 949, startPoint y: 690, endPoint x: 251, endPoint y: 542, distance: 713.9
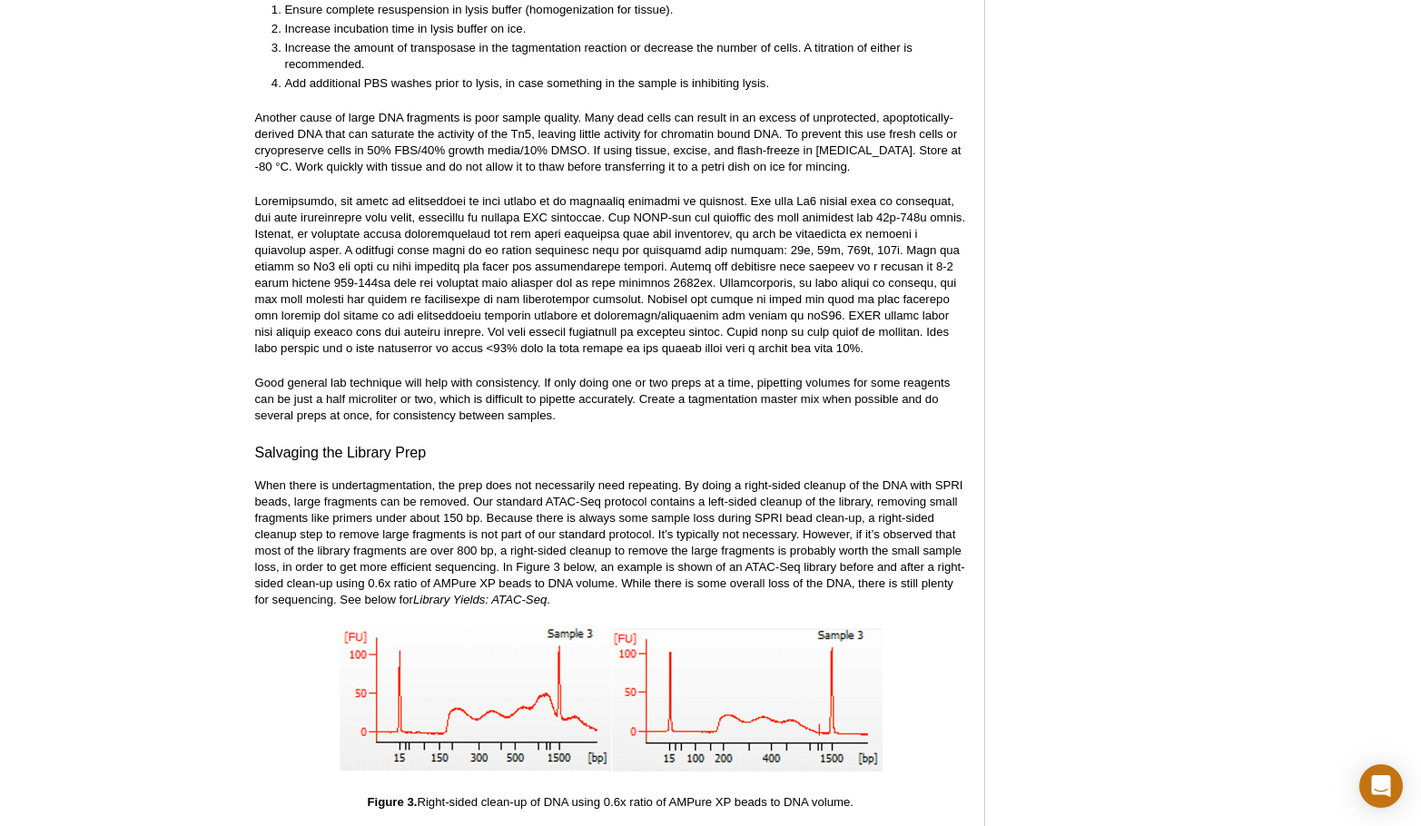
scroll to position [3106, 0]
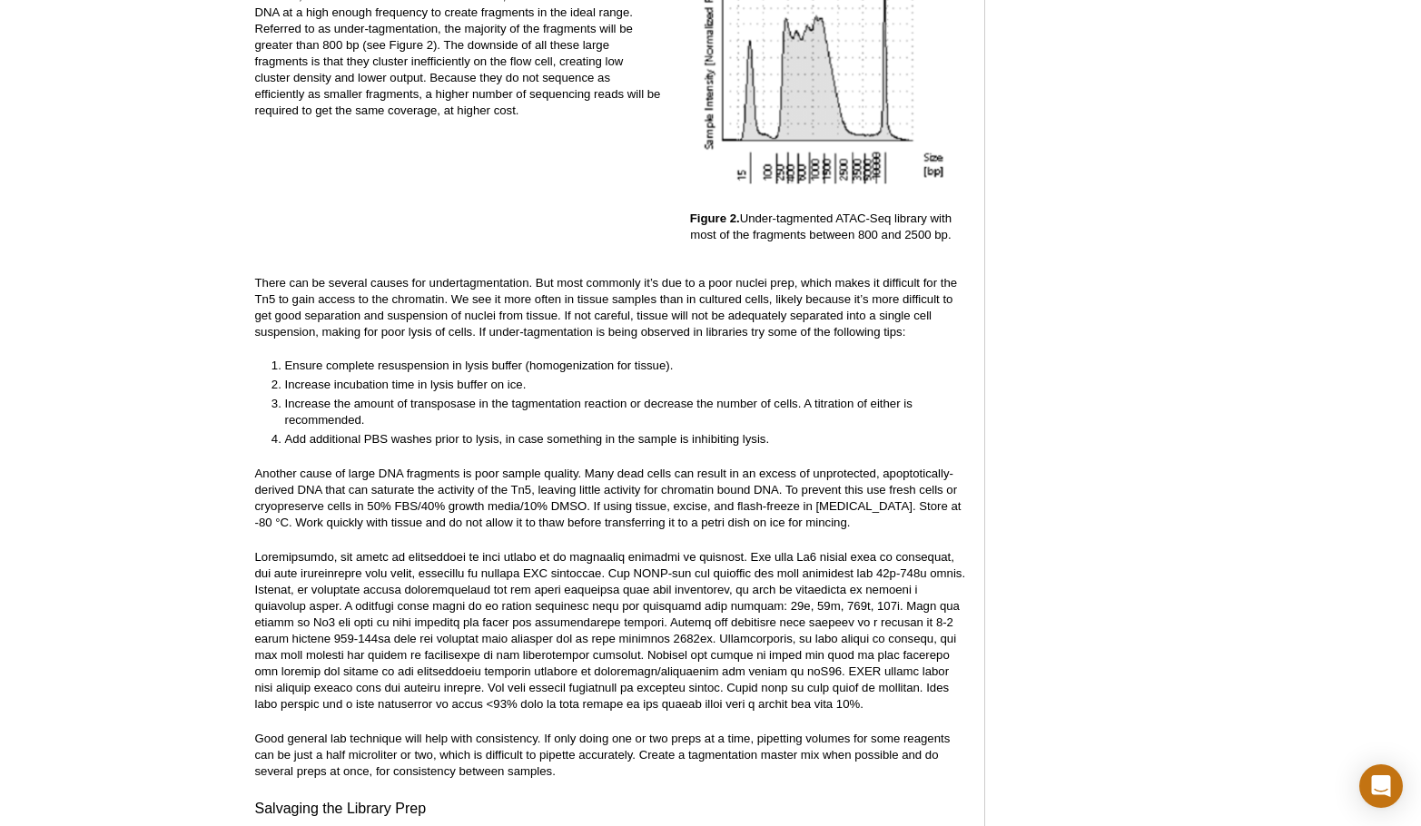
drag, startPoint x: 774, startPoint y: 602, endPoint x: 783, endPoint y: 606, distance: 9.8
click at [777, 604] on p at bounding box center [610, 630] width 711 height 163
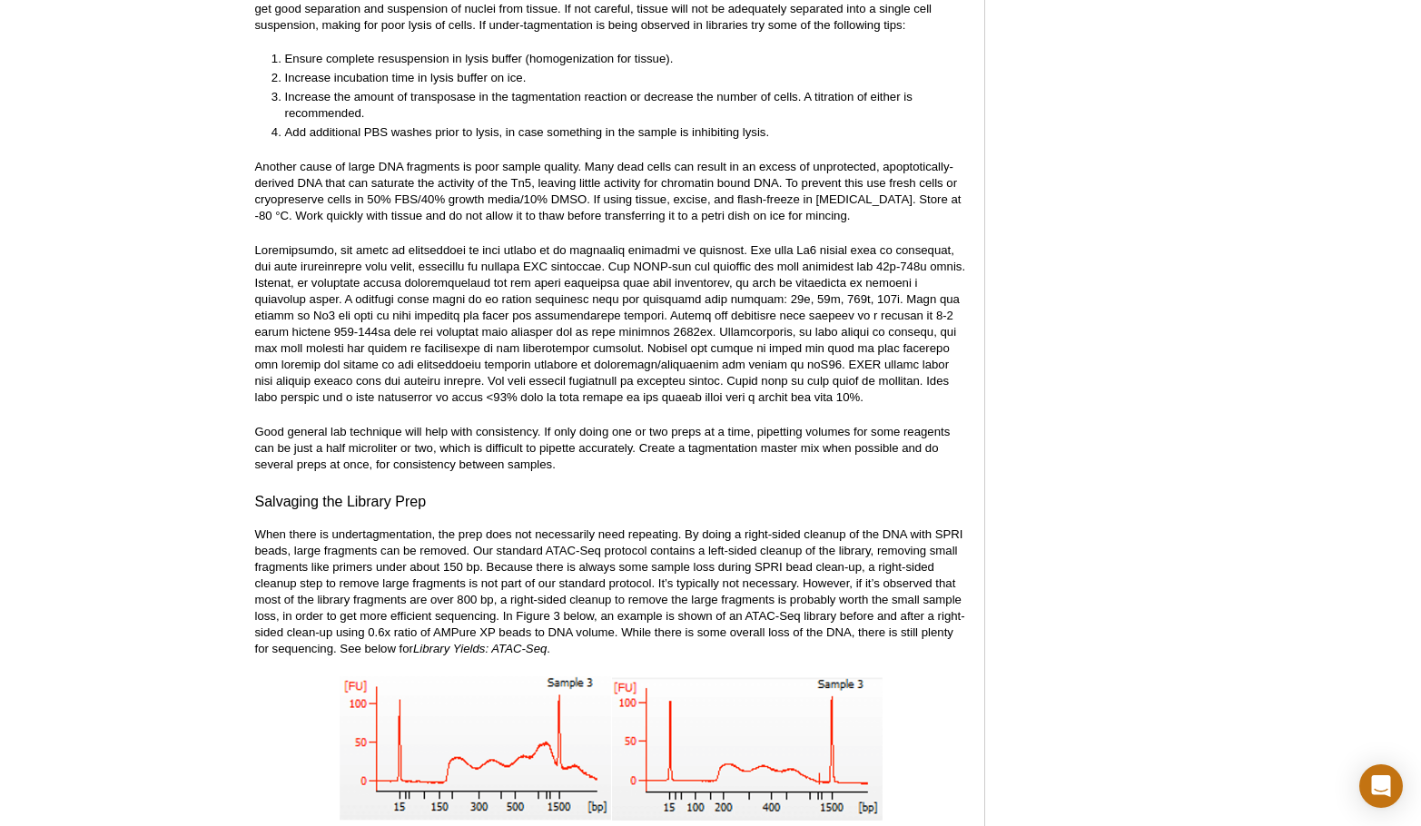
scroll to position [3469, 0]
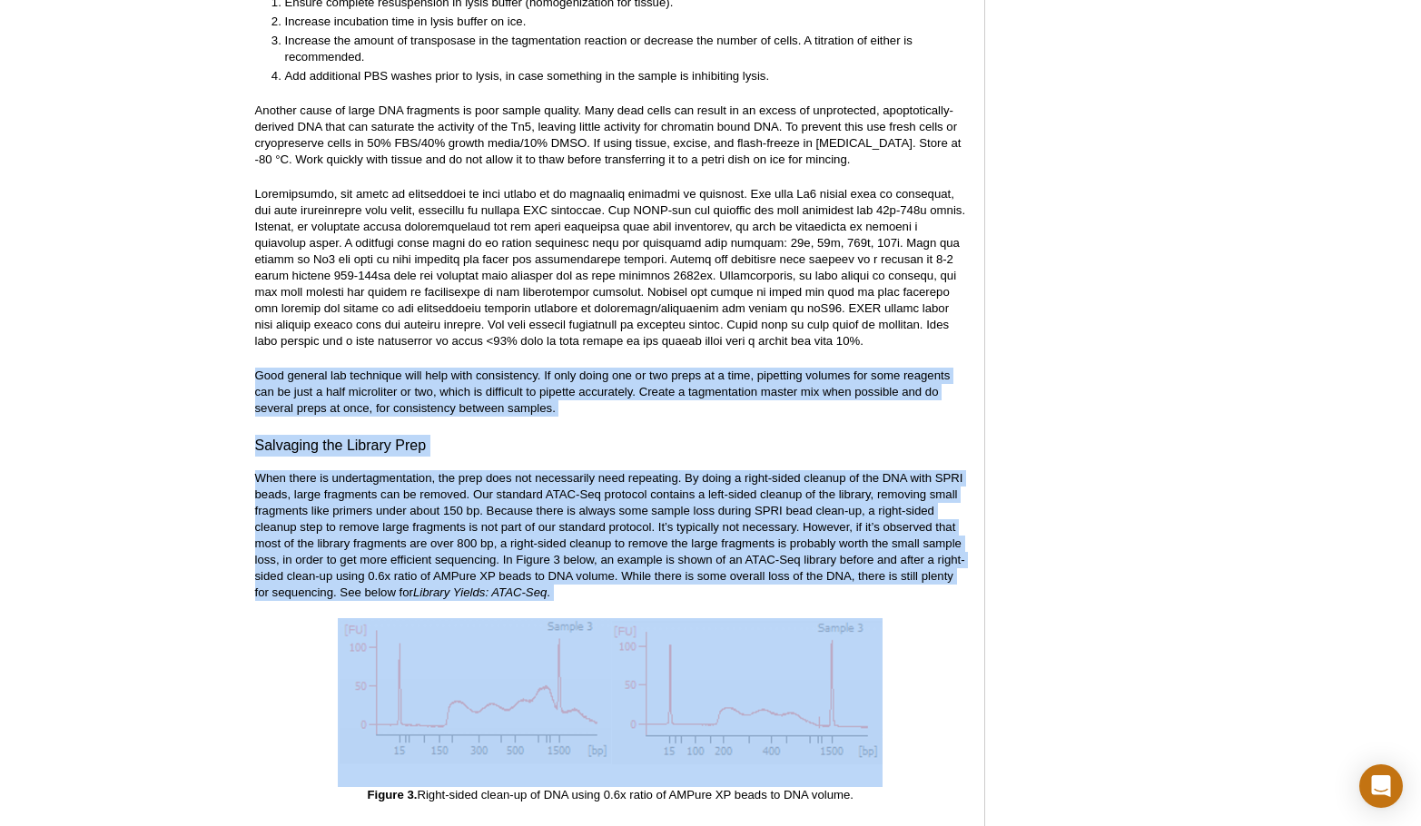
drag, startPoint x: 772, startPoint y: 354, endPoint x: 941, endPoint y: 620, distance: 315.2
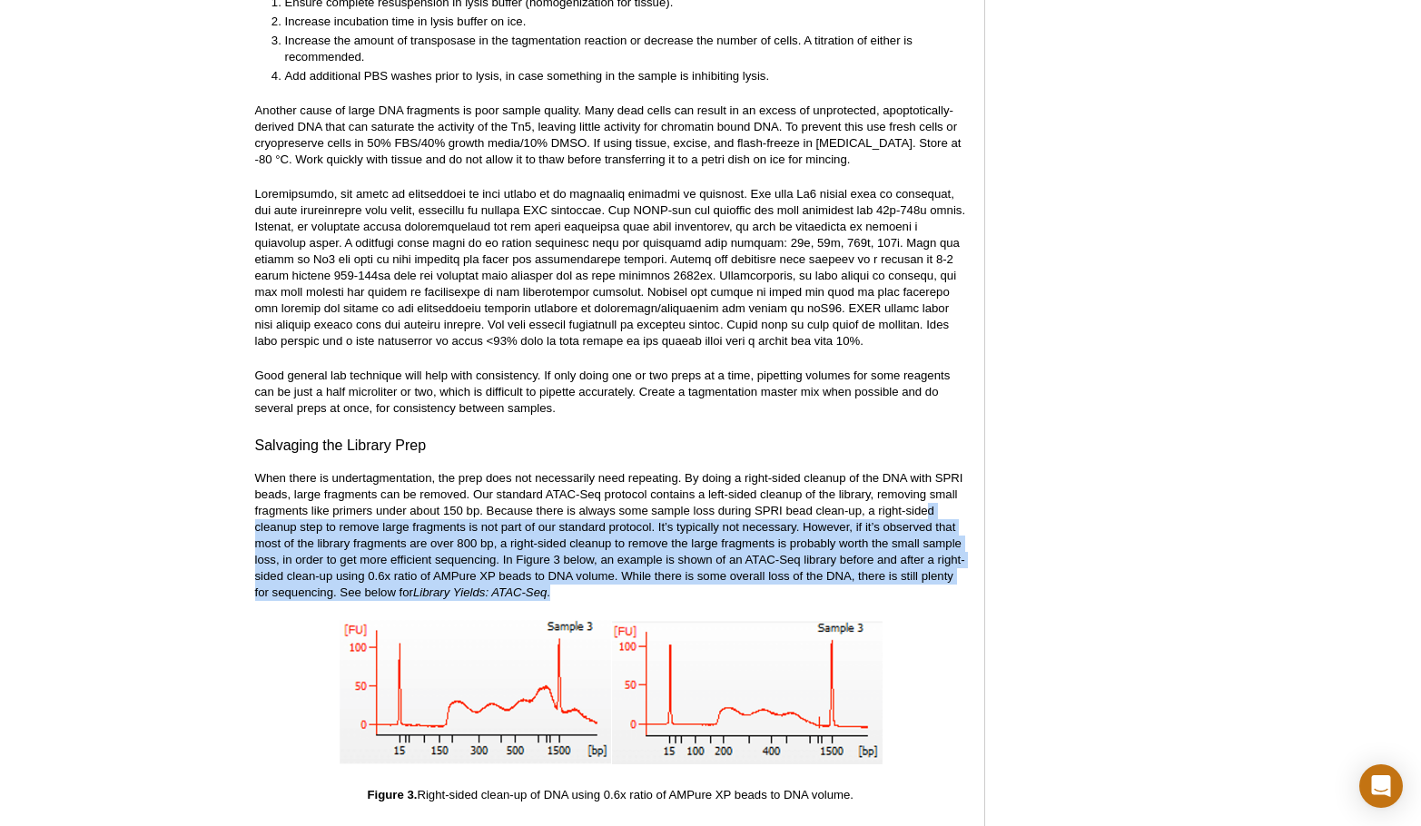
drag, startPoint x: 949, startPoint y: 549, endPoint x: 931, endPoint y: 490, distance: 61.8
click at [931, 490] on p "When there is undertagmentation, the prep does not necessarily need repeating. …" at bounding box center [610, 535] width 711 height 131
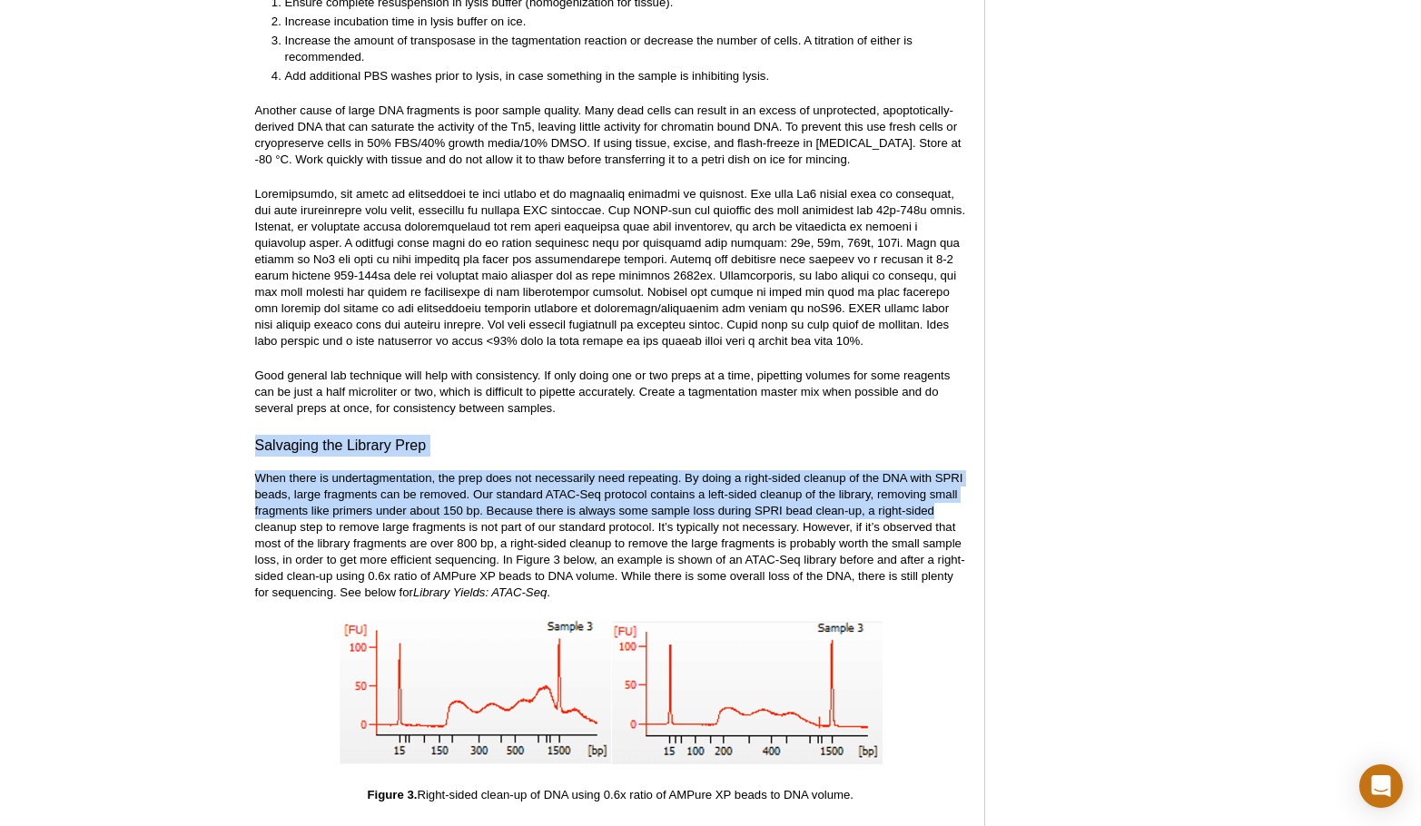
drag, startPoint x: 249, startPoint y: 432, endPoint x: 974, endPoint y: 491, distance: 728.0
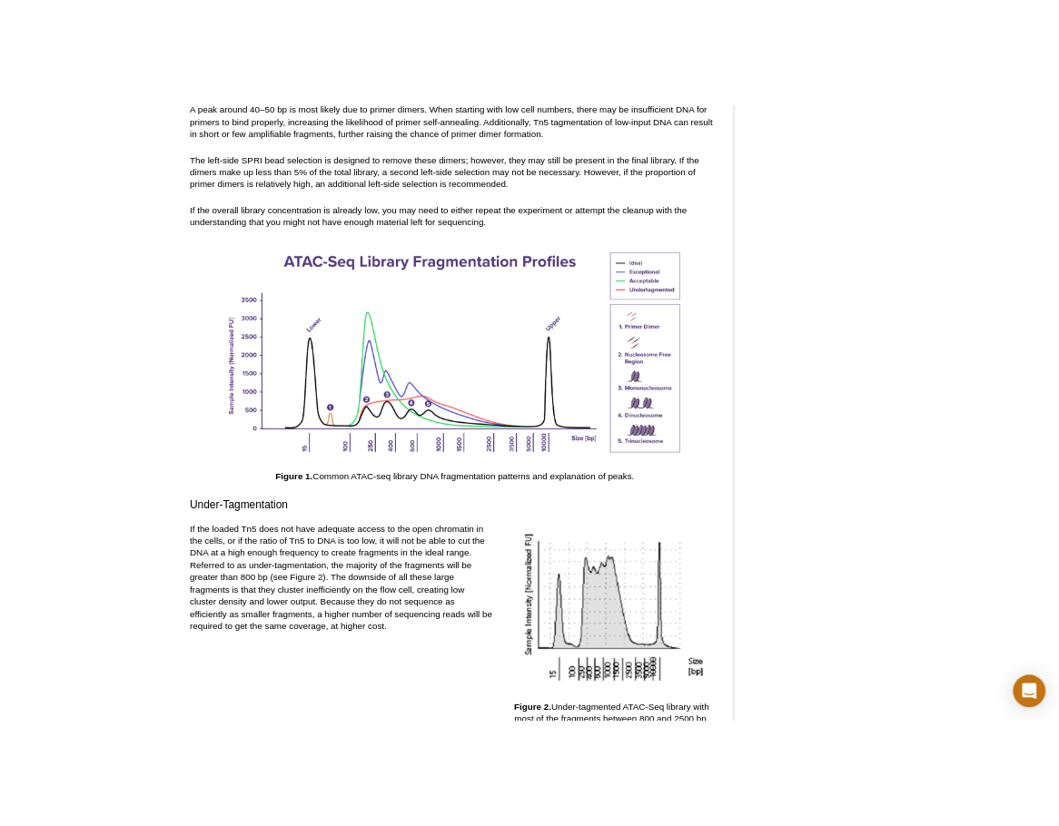
scroll to position [2561, 0]
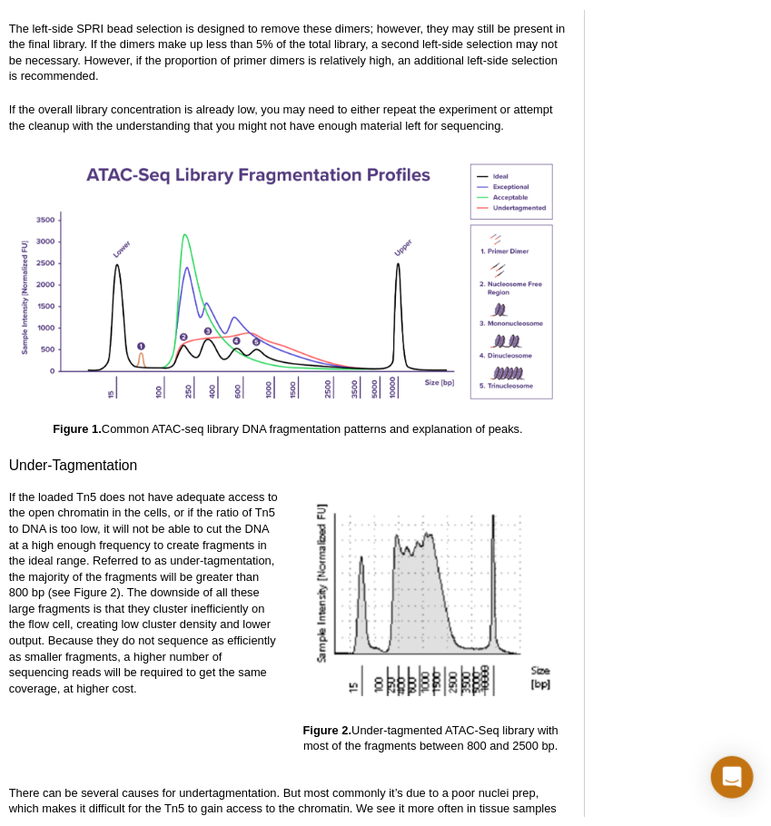
scroll to position [2699, 0]
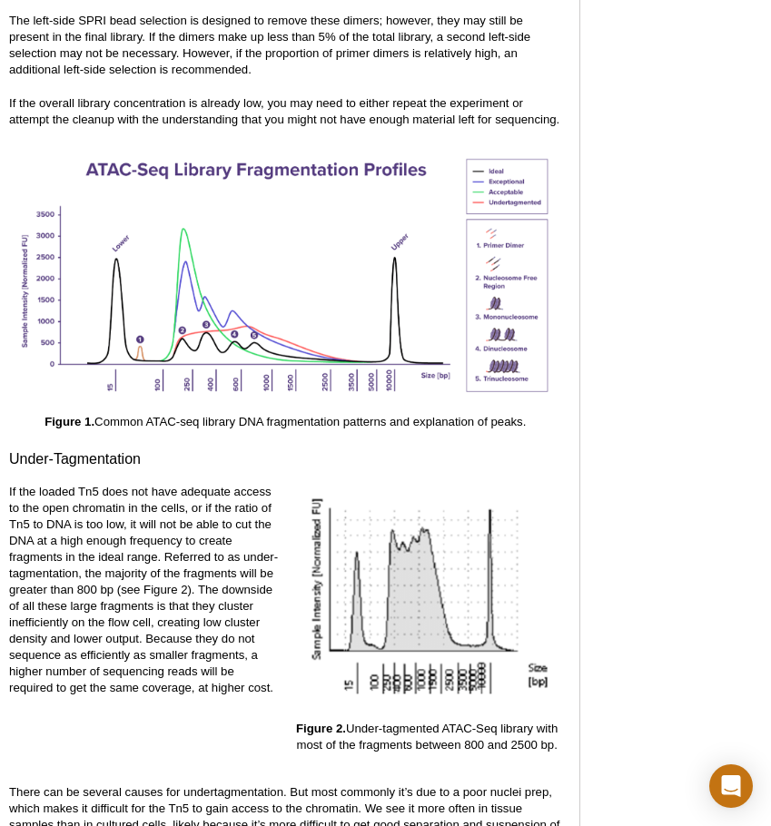
drag, startPoint x: 0, startPoint y: 248, endPoint x: -60, endPoint y: 251, distance: 60.0
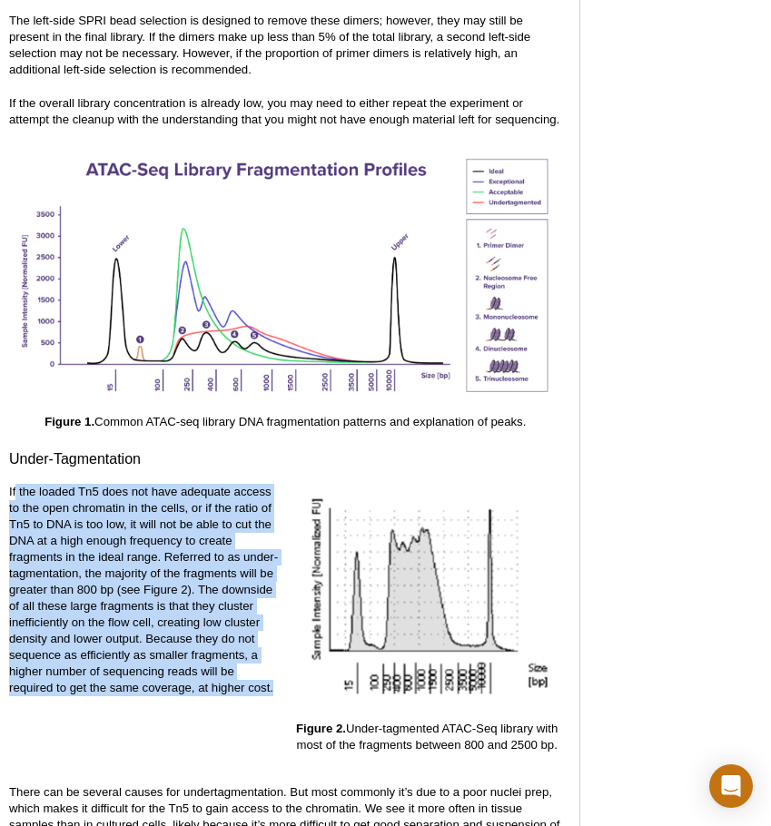
drag, startPoint x: 17, startPoint y: 485, endPoint x: 279, endPoint y: 698, distance: 337.6
click at [279, 698] on div "If the loaded Tn5 does not have adequate access to the open chromatin in the ce…" at bounding box center [285, 634] width 552 height 301
click at [278, 694] on p "If the loaded Tn5 does not have adequate access to the open chromatin in the ce…" at bounding box center [144, 590] width 270 height 213
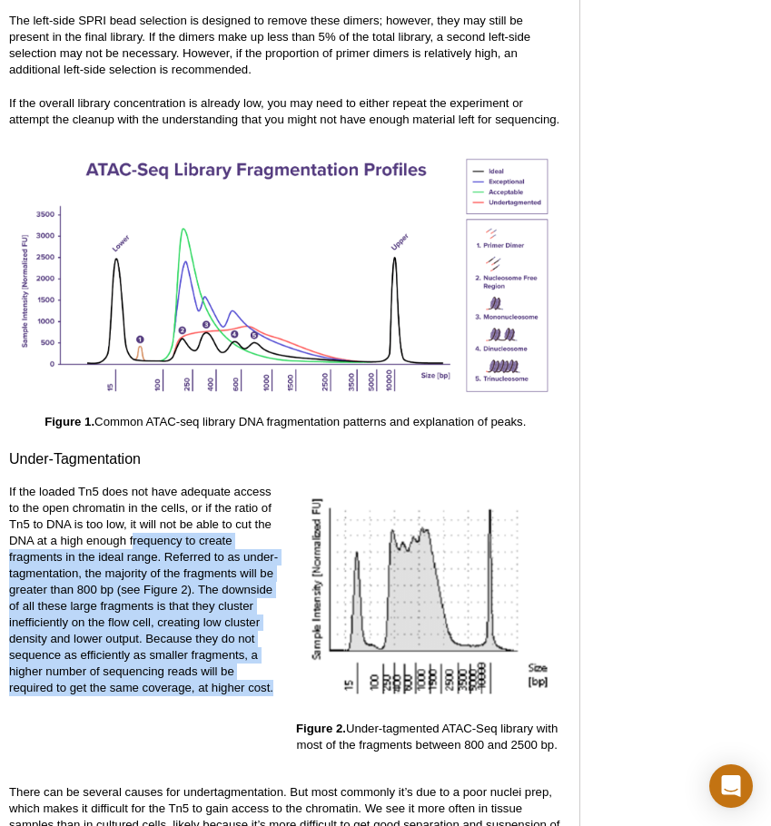
drag, startPoint x: 278, startPoint y: 691, endPoint x: 139, endPoint y: 532, distance: 211.1
click at [138, 533] on p "If the loaded Tn5 does not have adequate access to the open chromatin in the ce…" at bounding box center [144, 590] width 270 height 213
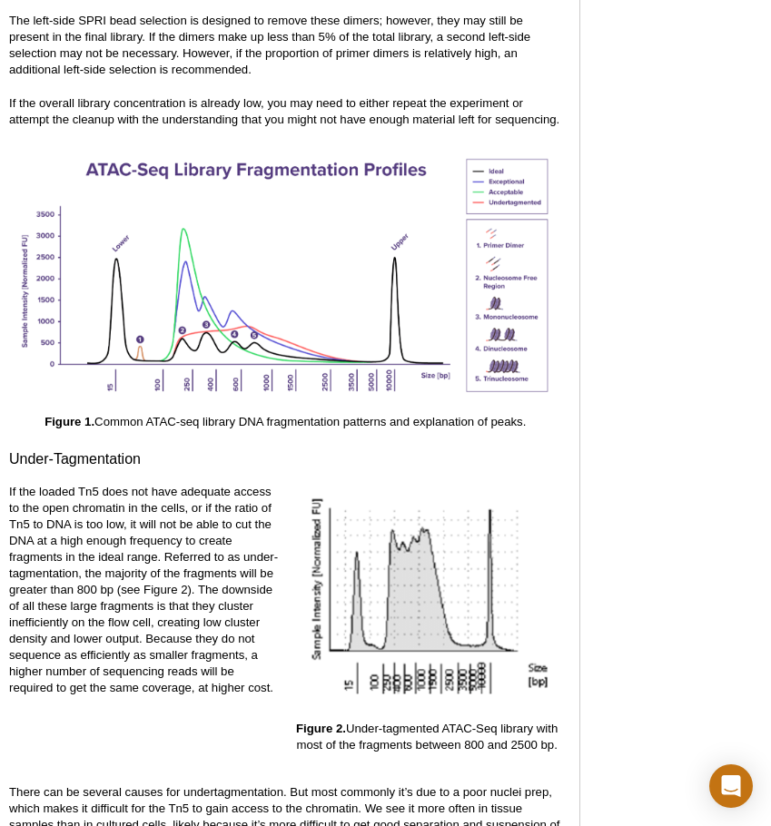
click at [140, 532] on p "If the loaded Tn5 does not have adequate access to the open chromatin in the ce…" at bounding box center [144, 590] width 270 height 213
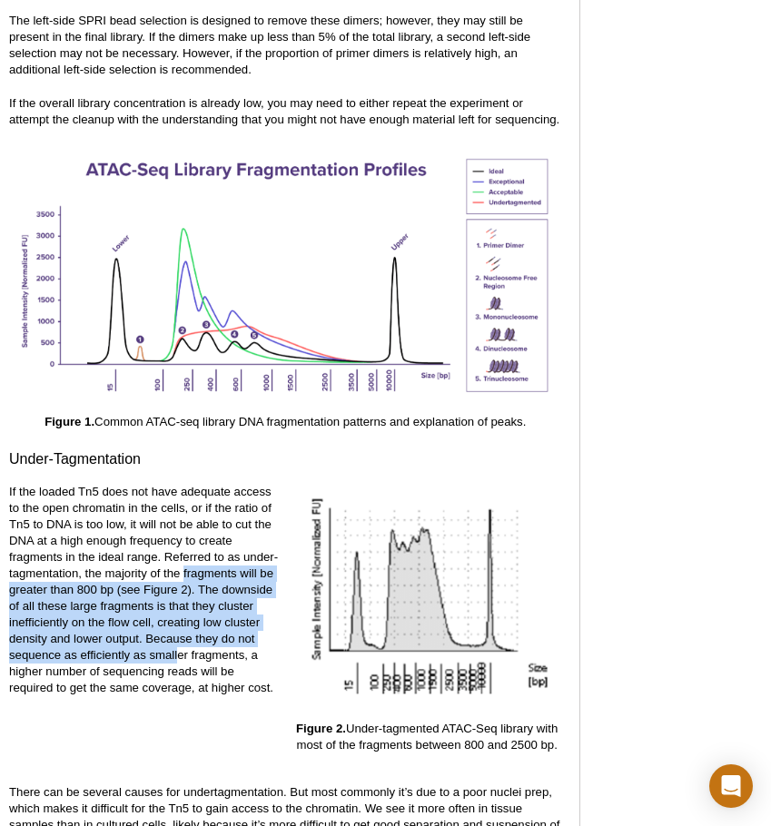
drag, startPoint x: 179, startPoint y: 651, endPoint x: 184, endPoint y: 580, distance: 71.0
click at [184, 580] on p "If the loaded Tn5 does not have adequate access to the open chromatin in the ce…" at bounding box center [144, 590] width 270 height 213
click at [183, 643] on p "If the loaded Tn5 does not have adequate access to the open chromatin in the ce…" at bounding box center [144, 590] width 270 height 213
drag, startPoint x: 191, startPoint y: 661, endPoint x: 166, endPoint y: 577, distance: 87.9
click at [166, 577] on p "If the loaded Tn5 does not have adequate access to the open chromatin in the ce…" at bounding box center [144, 590] width 270 height 213
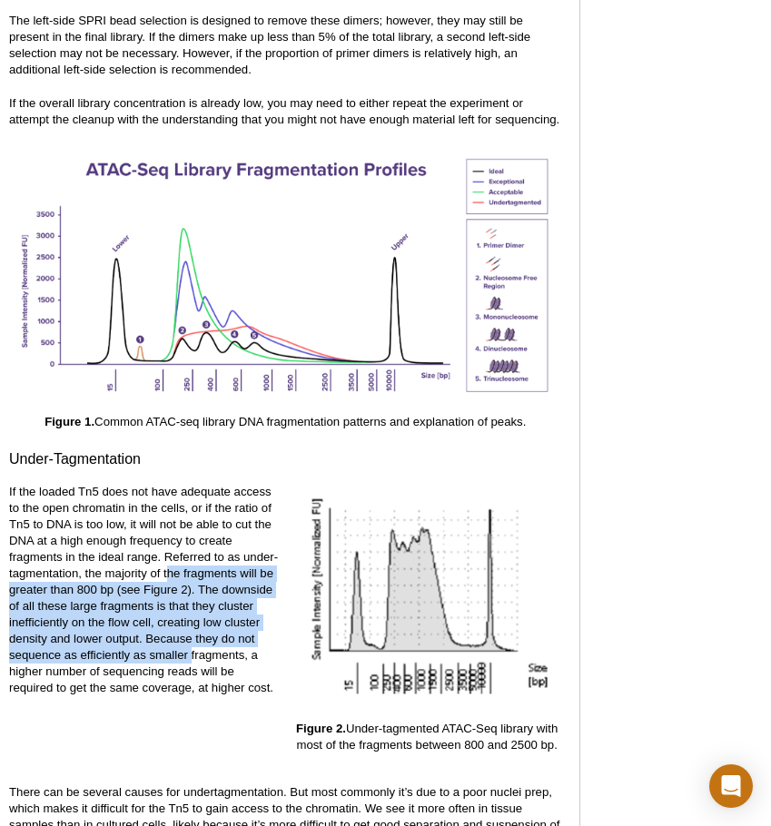
click at [166, 577] on p "If the loaded Tn5 does not have adequate access to the open chromatin in the ce…" at bounding box center [144, 590] width 270 height 213
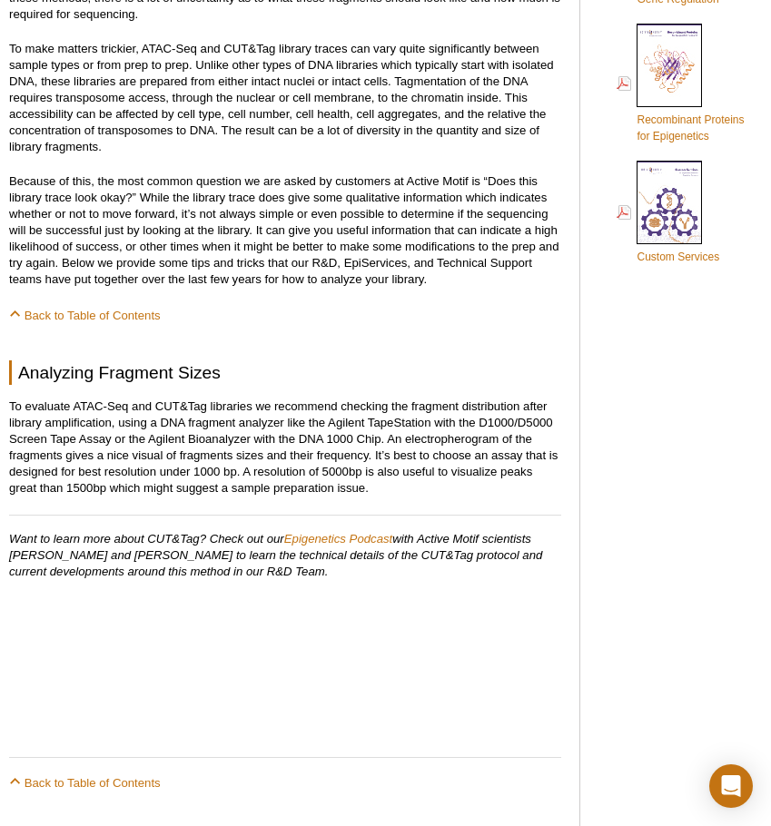
scroll to position [1064, 0]
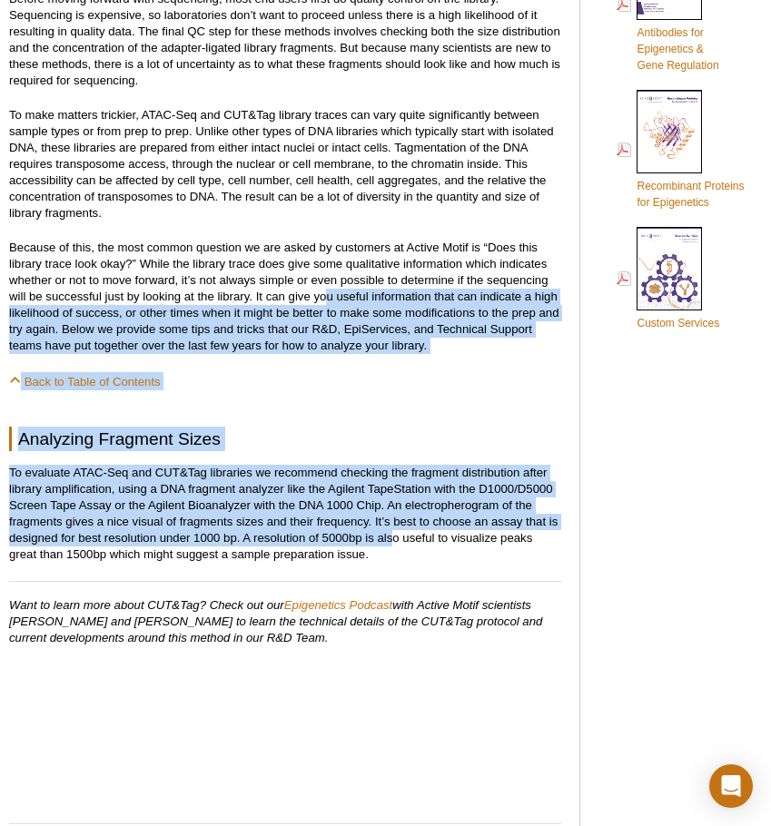
drag, startPoint x: 394, startPoint y: 534, endPoint x: 328, endPoint y: 295, distance: 247.9
click at [328, 295] on p "Because of this, the most common question we are asked by customers at Active M…" at bounding box center [285, 297] width 552 height 114
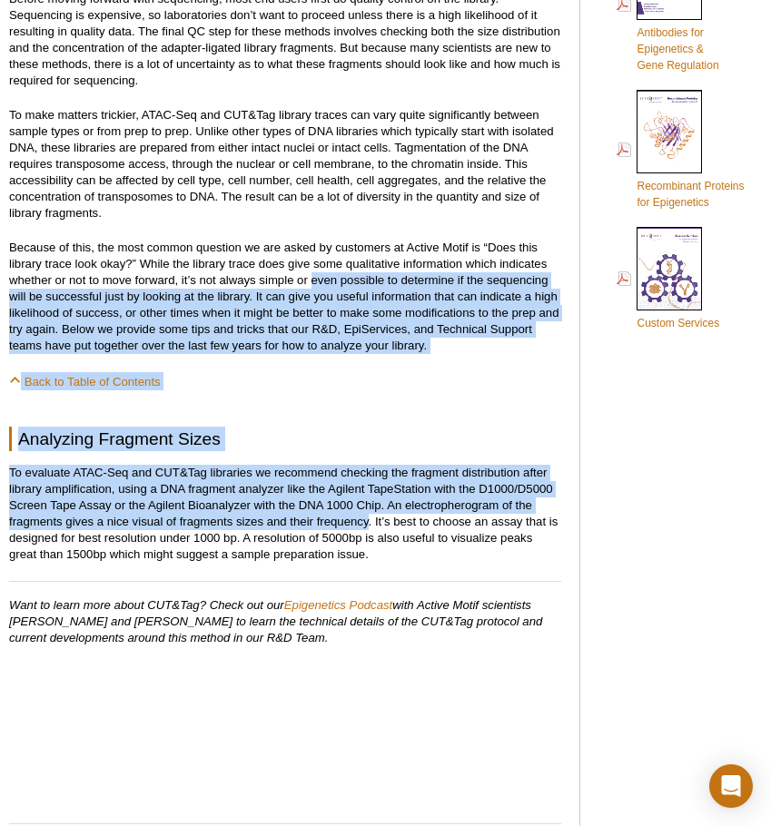
drag, startPoint x: 311, startPoint y: 288, endPoint x: 367, endPoint y: 527, distance: 245.4
click at [367, 527] on p "To evaluate ATAC-Seq and CUT&Tag libraries we recommend checking the fragment d…" at bounding box center [285, 514] width 552 height 98
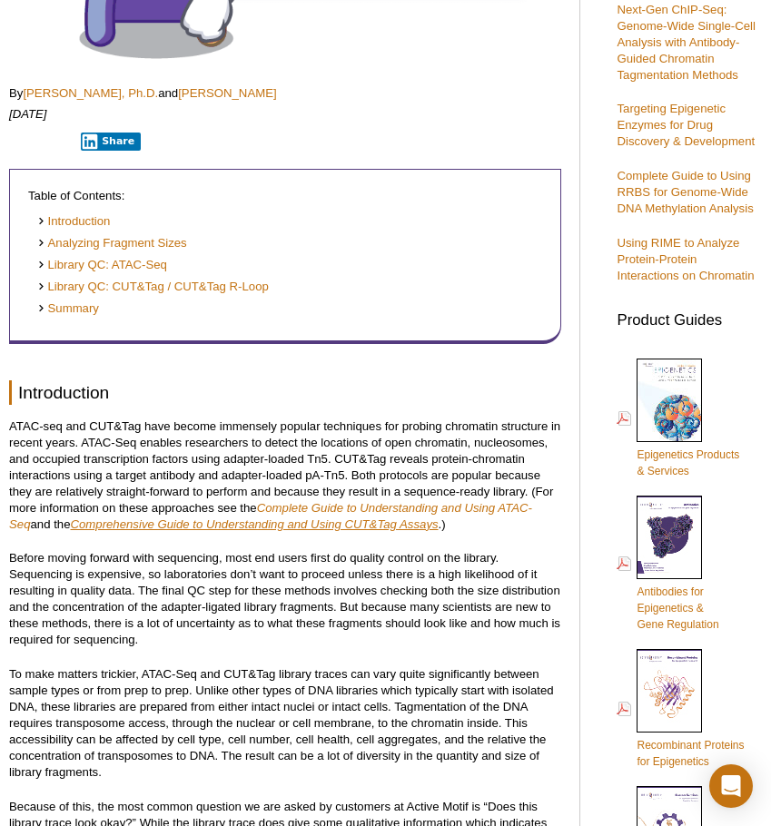
scroll to position [338, 0]
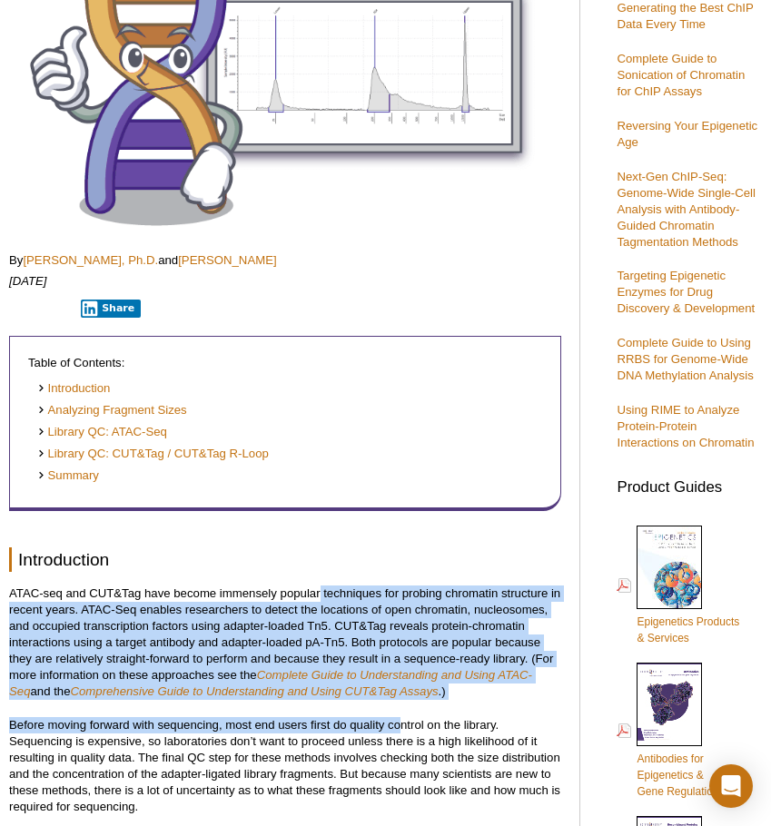
drag, startPoint x: 319, startPoint y: 573, endPoint x: 410, endPoint y: 732, distance: 183.5
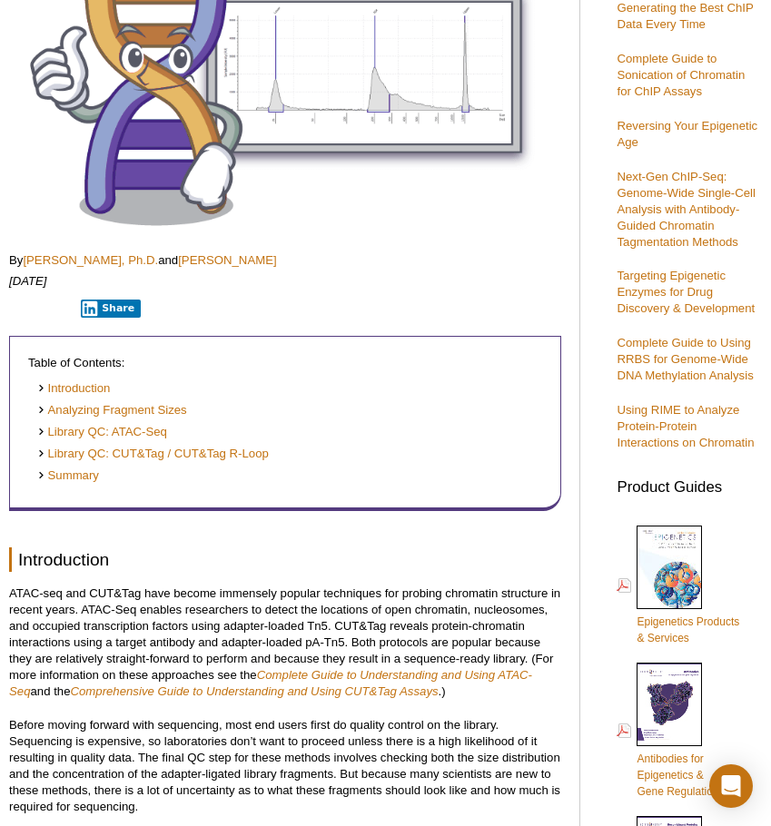
click at [420, 744] on p "Before moving forward with sequencing, most end users first do quality control …" at bounding box center [285, 766] width 552 height 98
click at [456, 625] on p "ATAC-seq and CUT&Tag have become immensely popular techniques for probing chrom…" at bounding box center [285, 643] width 552 height 114
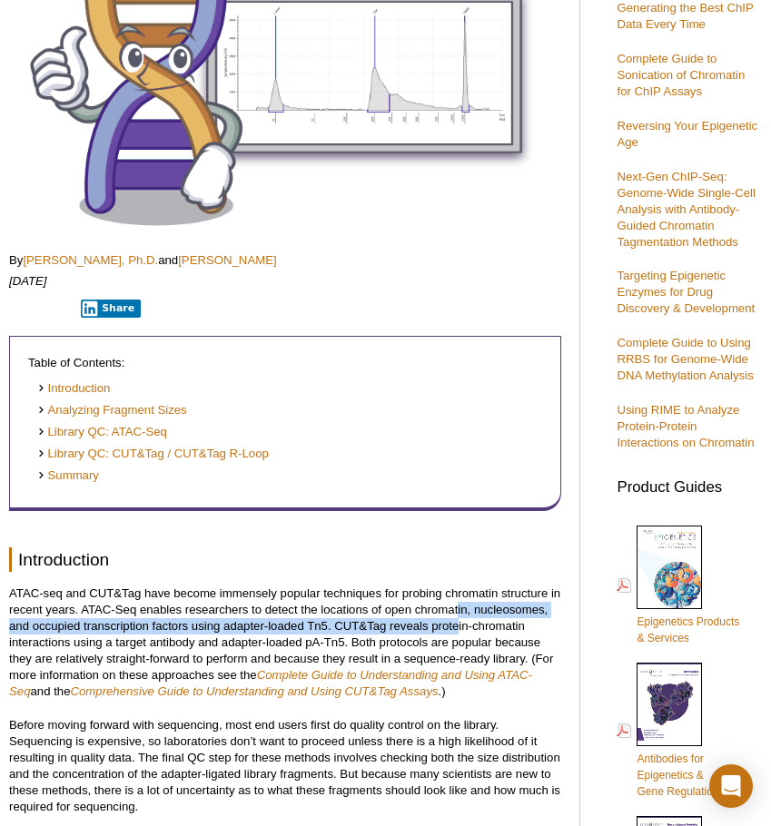
drag, startPoint x: 460, startPoint y: 632, endPoint x: 457, endPoint y: 612, distance: 20.2
click at [457, 612] on p "ATAC-seq and CUT&Tag have become immensely popular techniques for probing chrom…" at bounding box center [285, 643] width 552 height 114
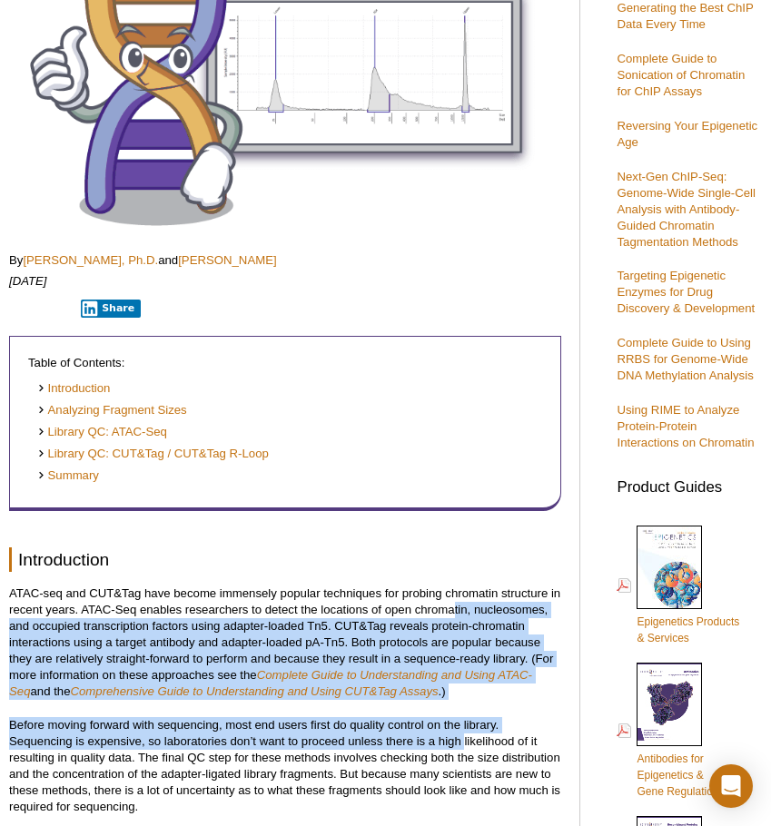
drag, startPoint x: 452, startPoint y: 603, endPoint x: 464, endPoint y: 740, distance: 137.6
click at [465, 745] on p "Before moving forward with sequencing, most end users first do quality control …" at bounding box center [285, 766] width 552 height 98
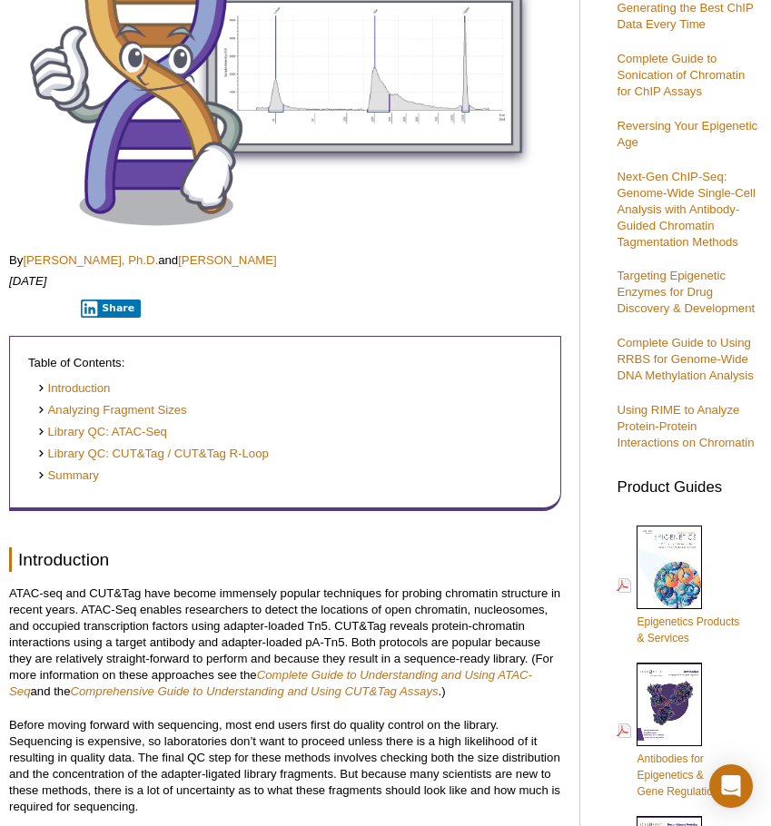
click at [453, 600] on p "ATAC-seq and CUT&Tag have become immensely popular techniques for probing chrom…" at bounding box center [285, 643] width 552 height 114
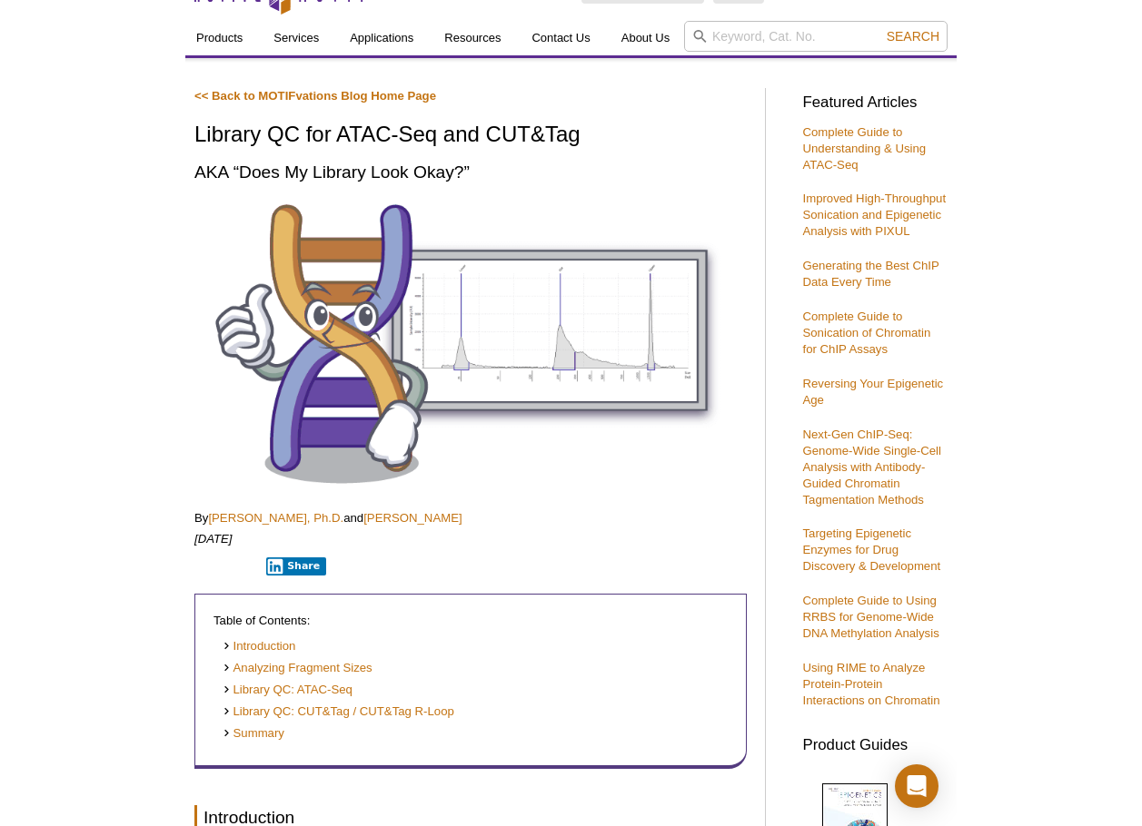
scroll to position [0, 0]
